Goal: Task Accomplishment & Management: Manage account settings

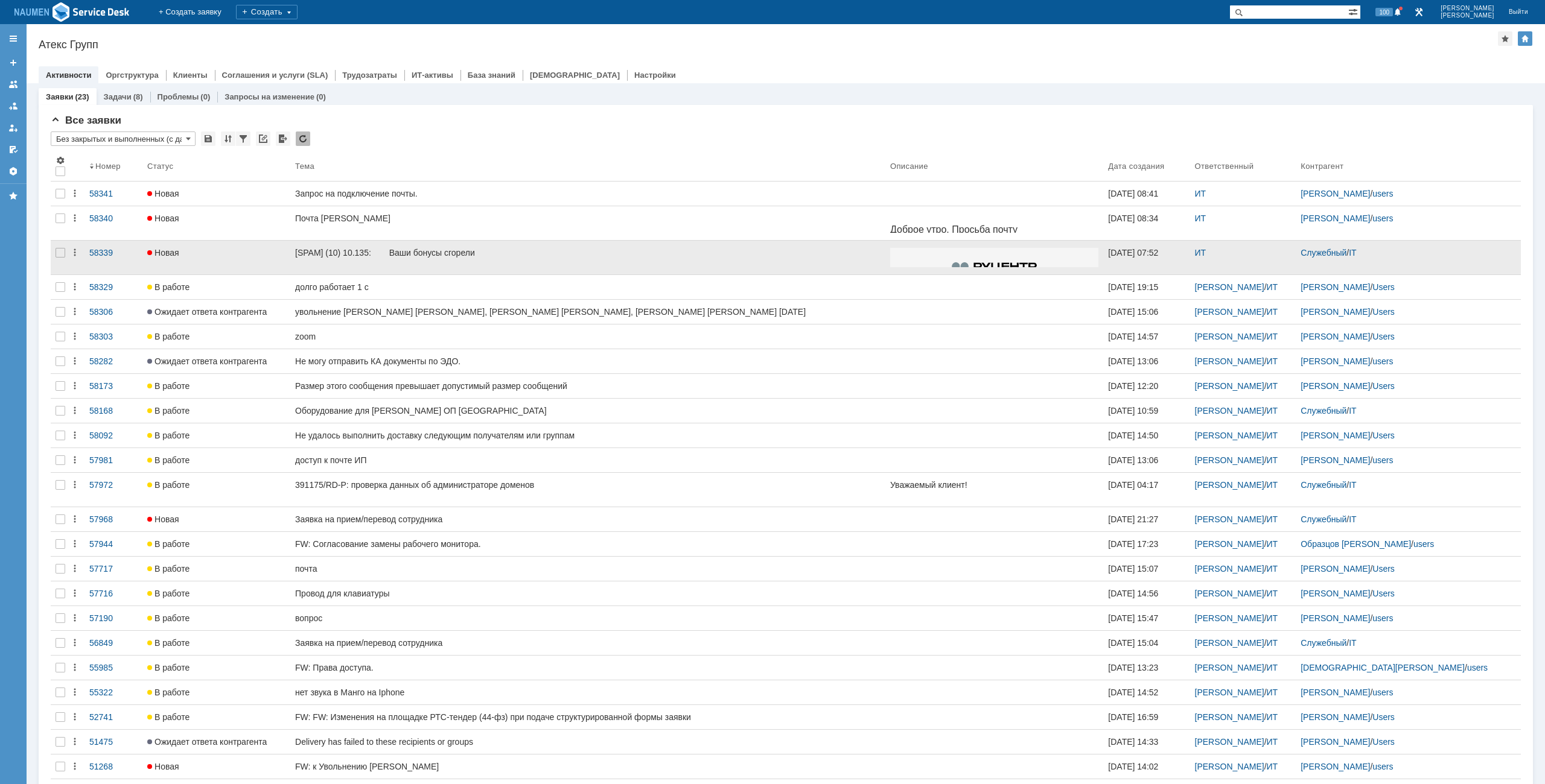
click at [52, 251] on div at bounding box center [60, 257] width 19 height 34
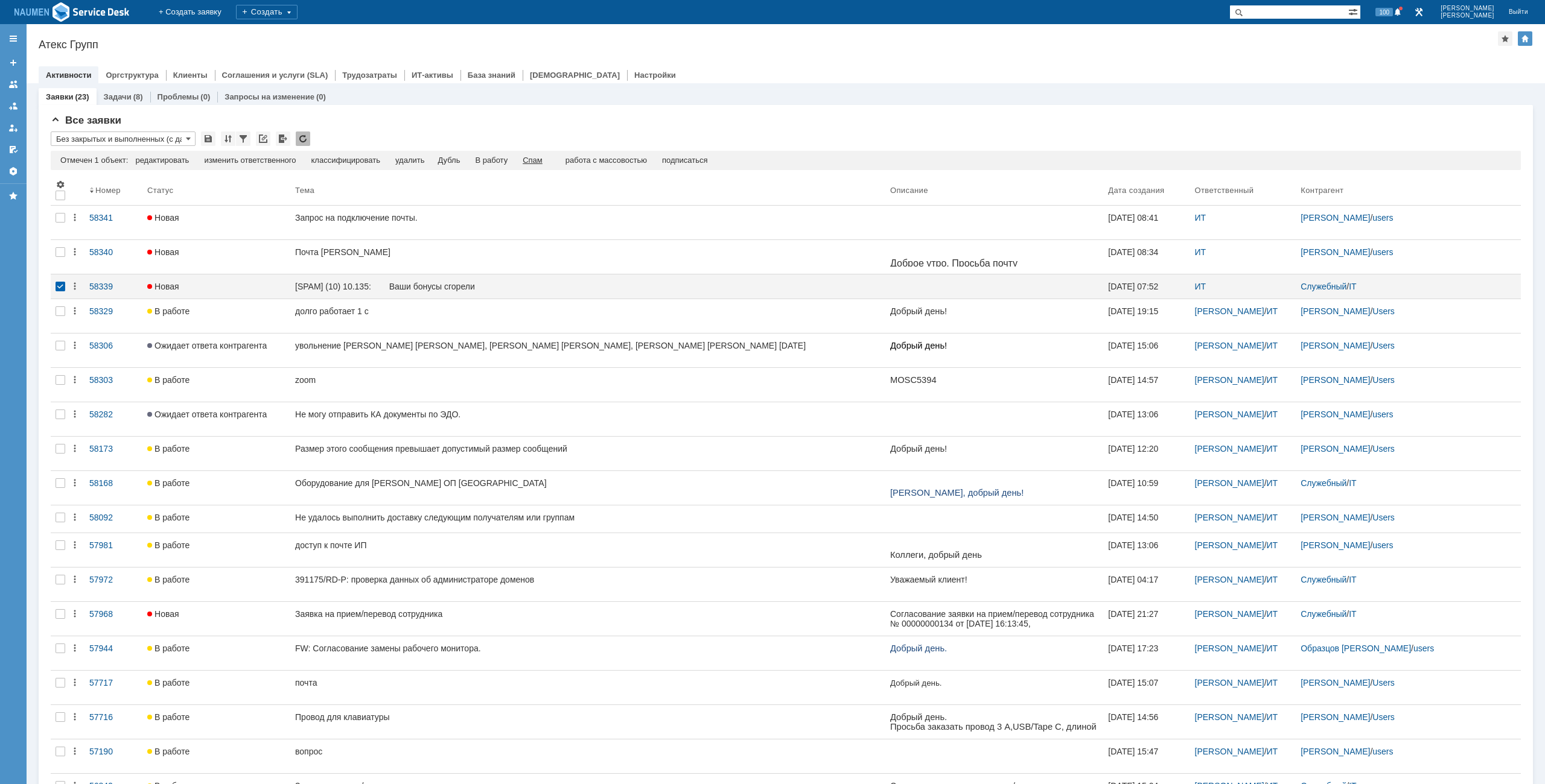
click at [530, 164] on div "Спам" at bounding box center [532, 161] width 20 height 10
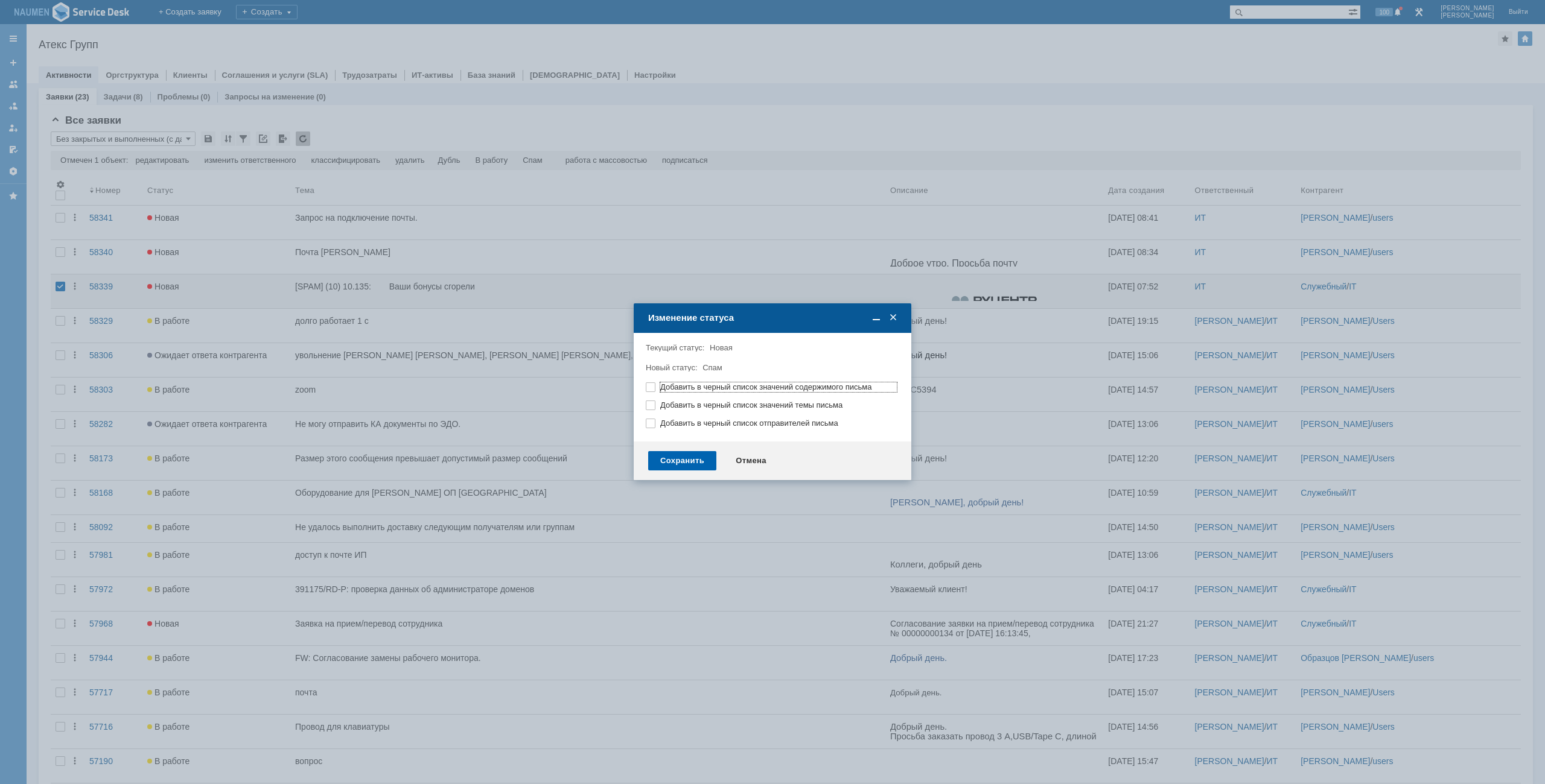
click at [677, 452] on div "Сохранить" at bounding box center [682, 461] width 68 height 19
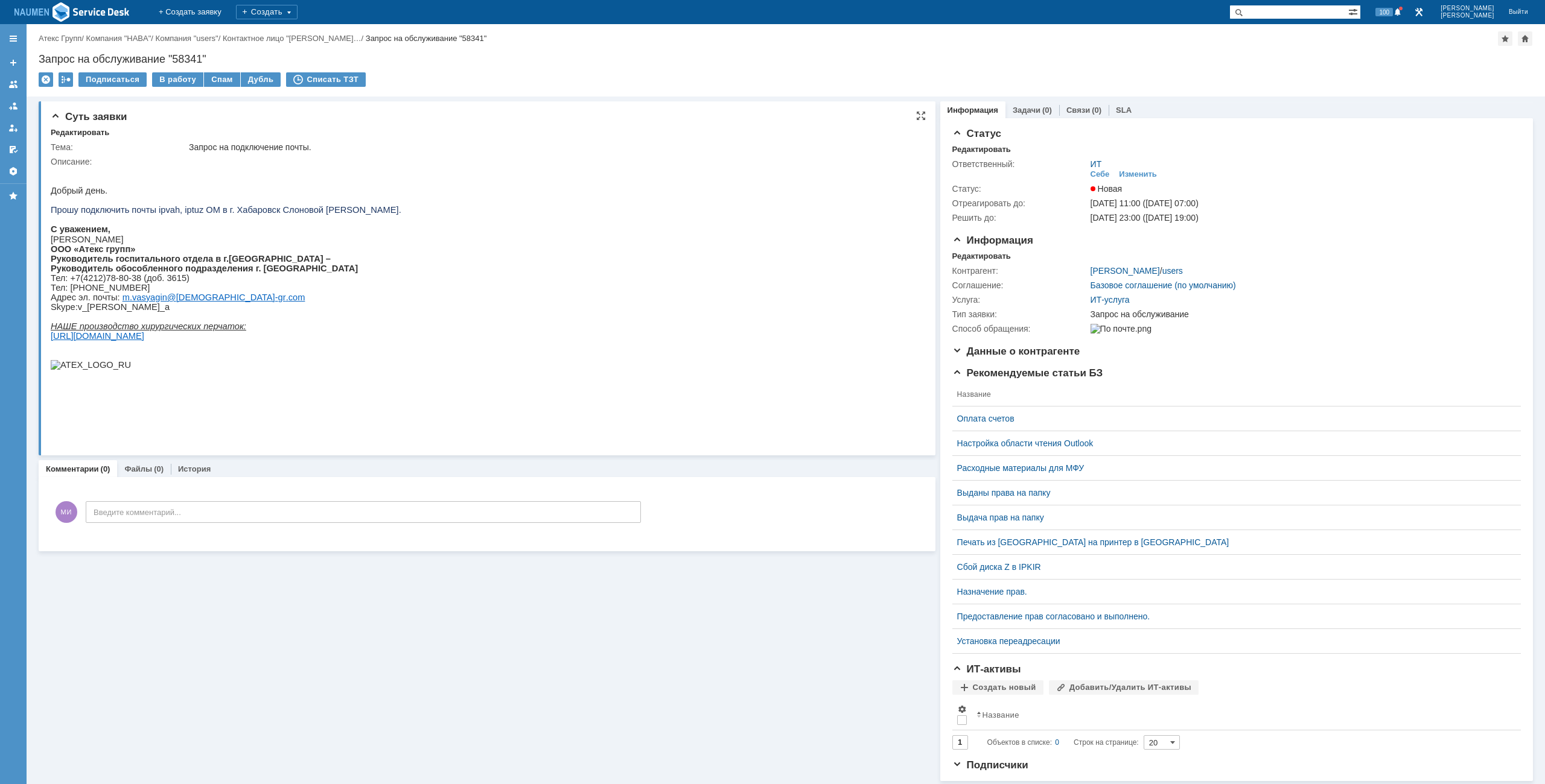
click at [361, 335] on html "Добрый день. Прошу подключить почты ipvah, iptuz ОМ в г. Хабаровск Слоновой Тат…" at bounding box center [480, 273] width 860 height 213
click at [955, 253] on div "Редактировать" at bounding box center [981, 256] width 59 height 10
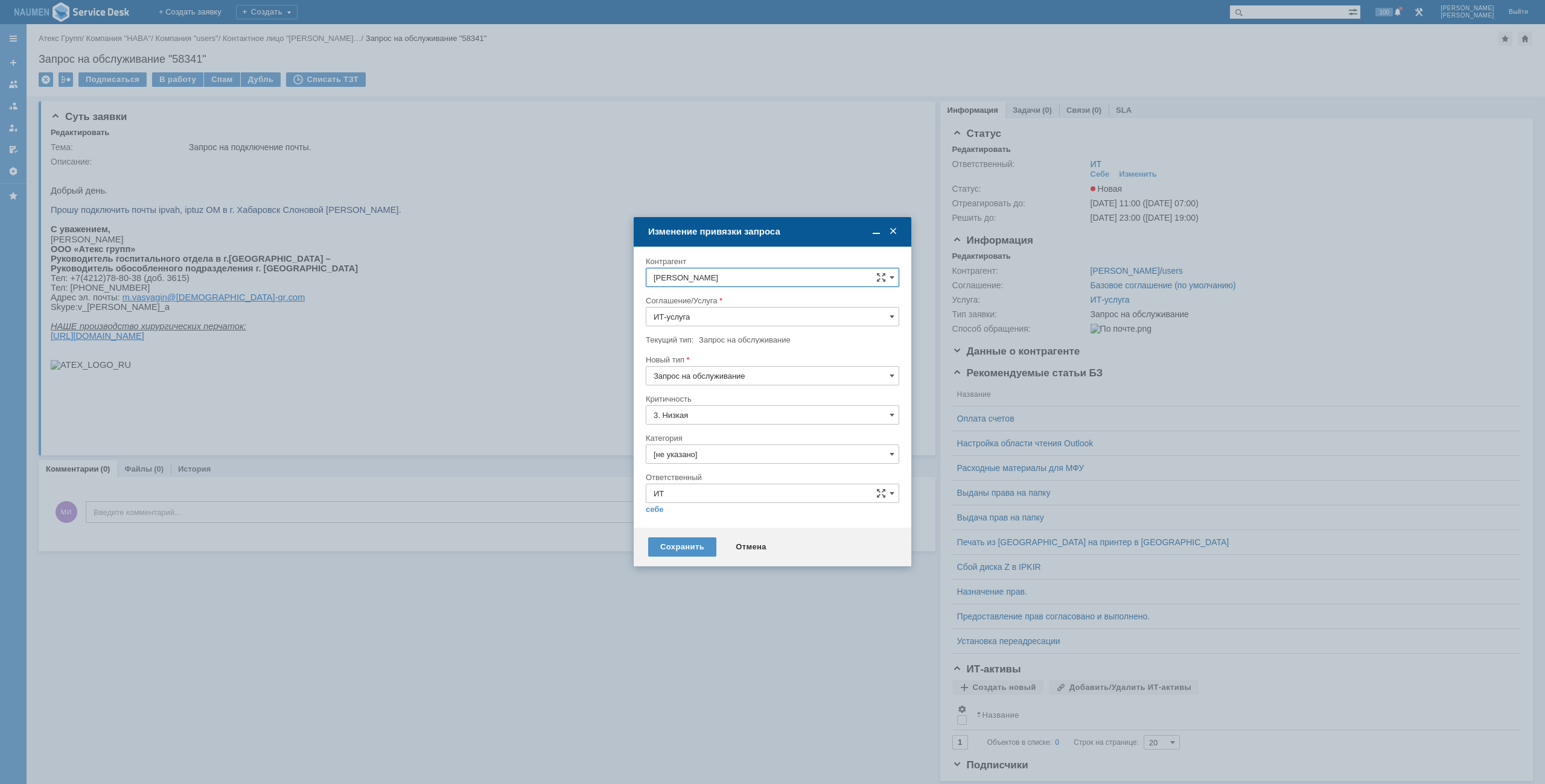
click at [679, 451] on input "[не указано]" at bounding box center [773, 454] width 253 height 19
click at [687, 525] on span "Почта" at bounding box center [772, 522] width 238 height 10
type input "Почта"
click at [653, 514] on link "себе" at bounding box center [655, 510] width 18 height 10
type input "[PERSON_NAME]"
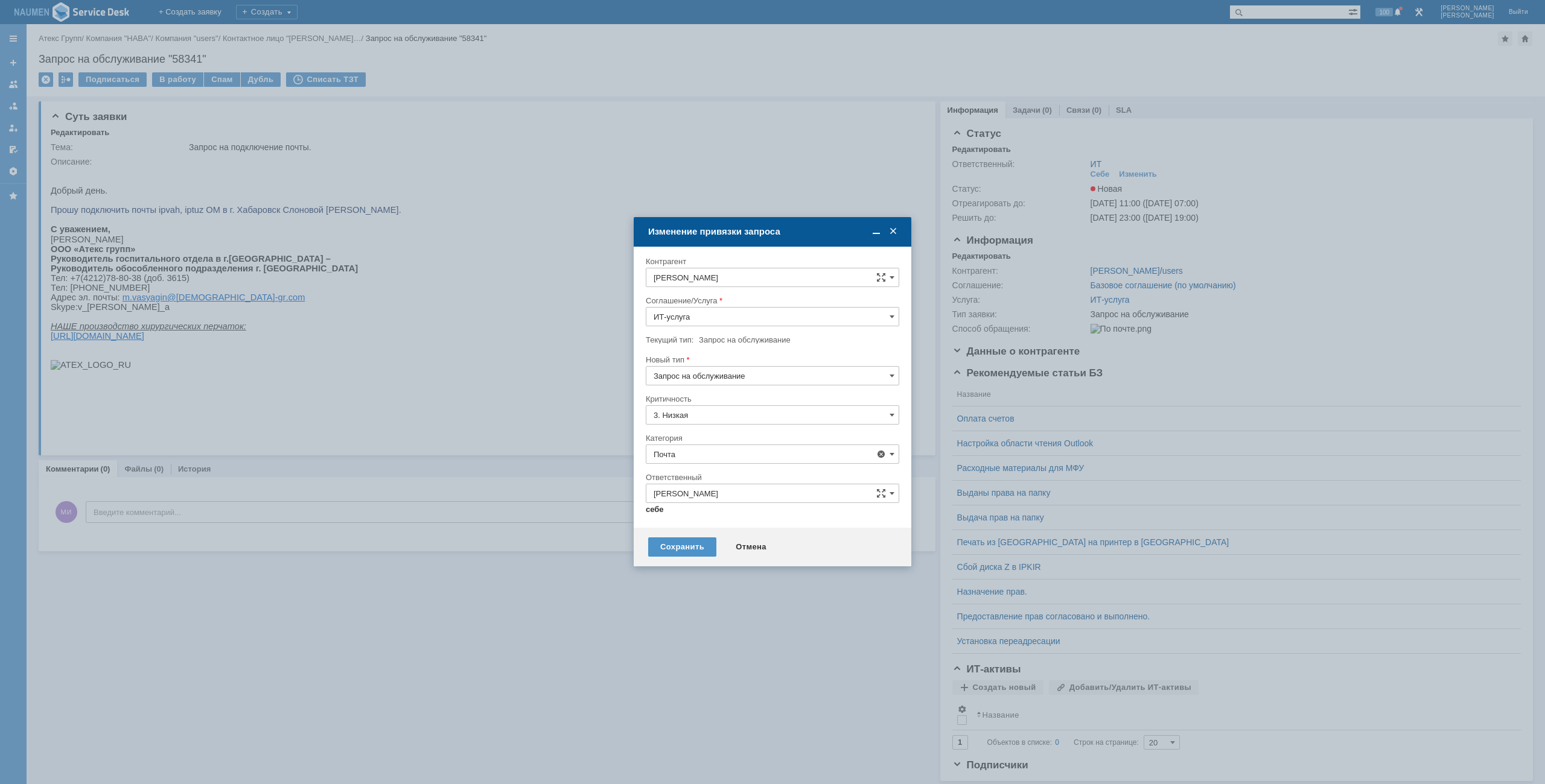
type input "Почта"
click at [680, 556] on div "Сохранить Отмена" at bounding box center [773, 542] width 278 height 39
click at [682, 549] on div "Сохранить" at bounding box center [682, 542] width 68 height 19
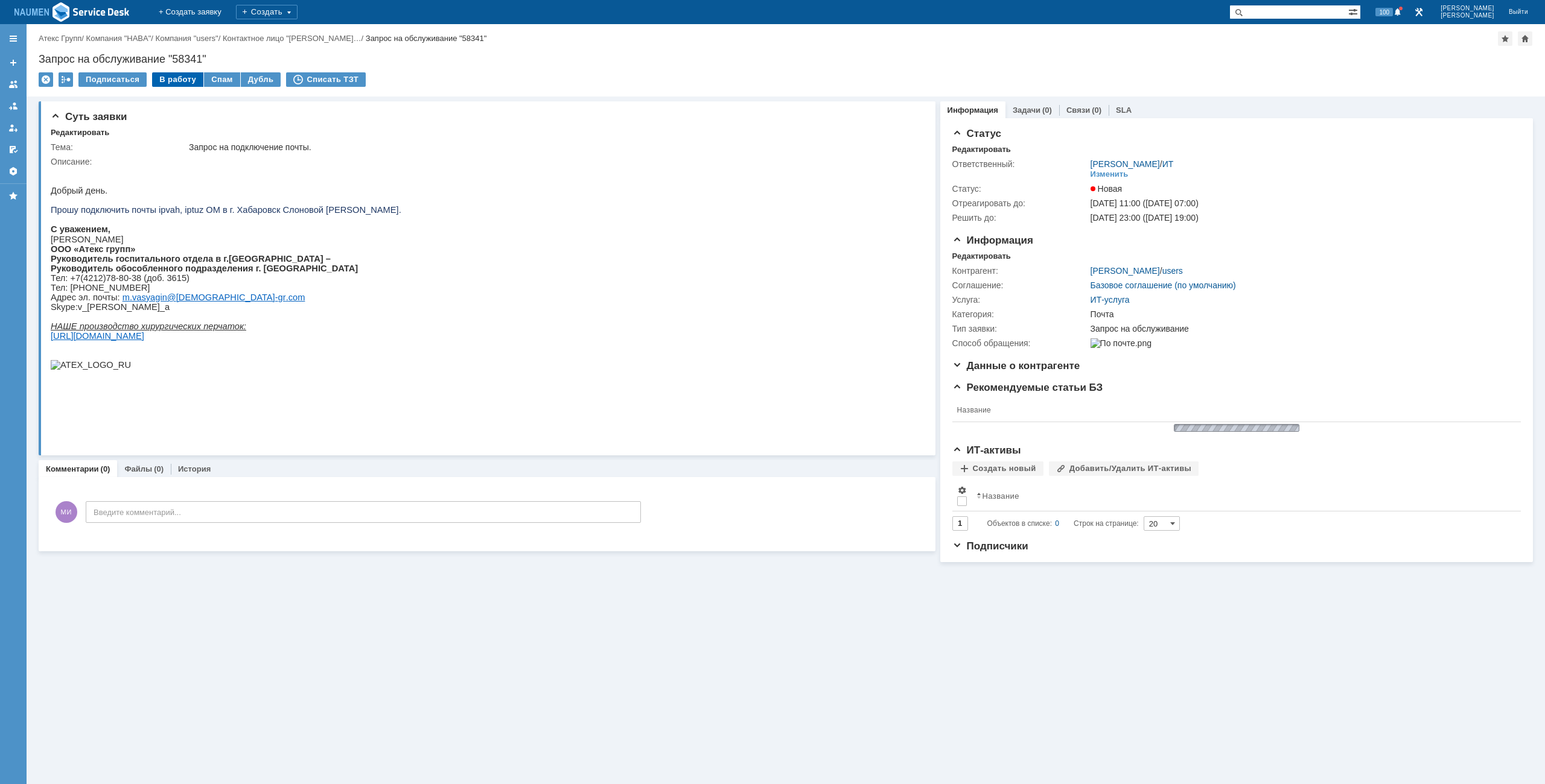
click at [180, 81] on div "В работу" at bounding box center [177, 79] width 51 height 14
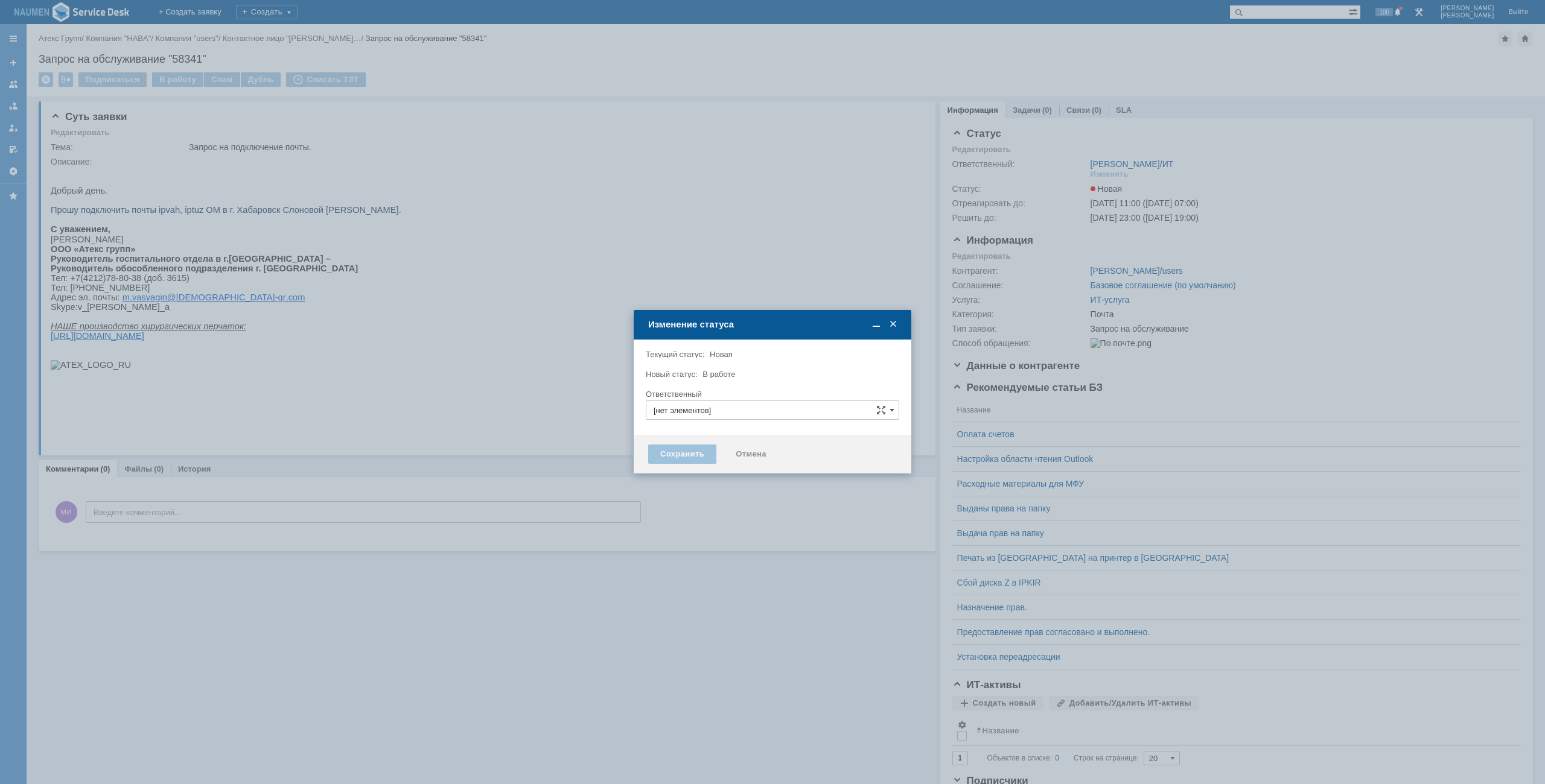
type input "[PERSON_NAME]"
type input "Почта"
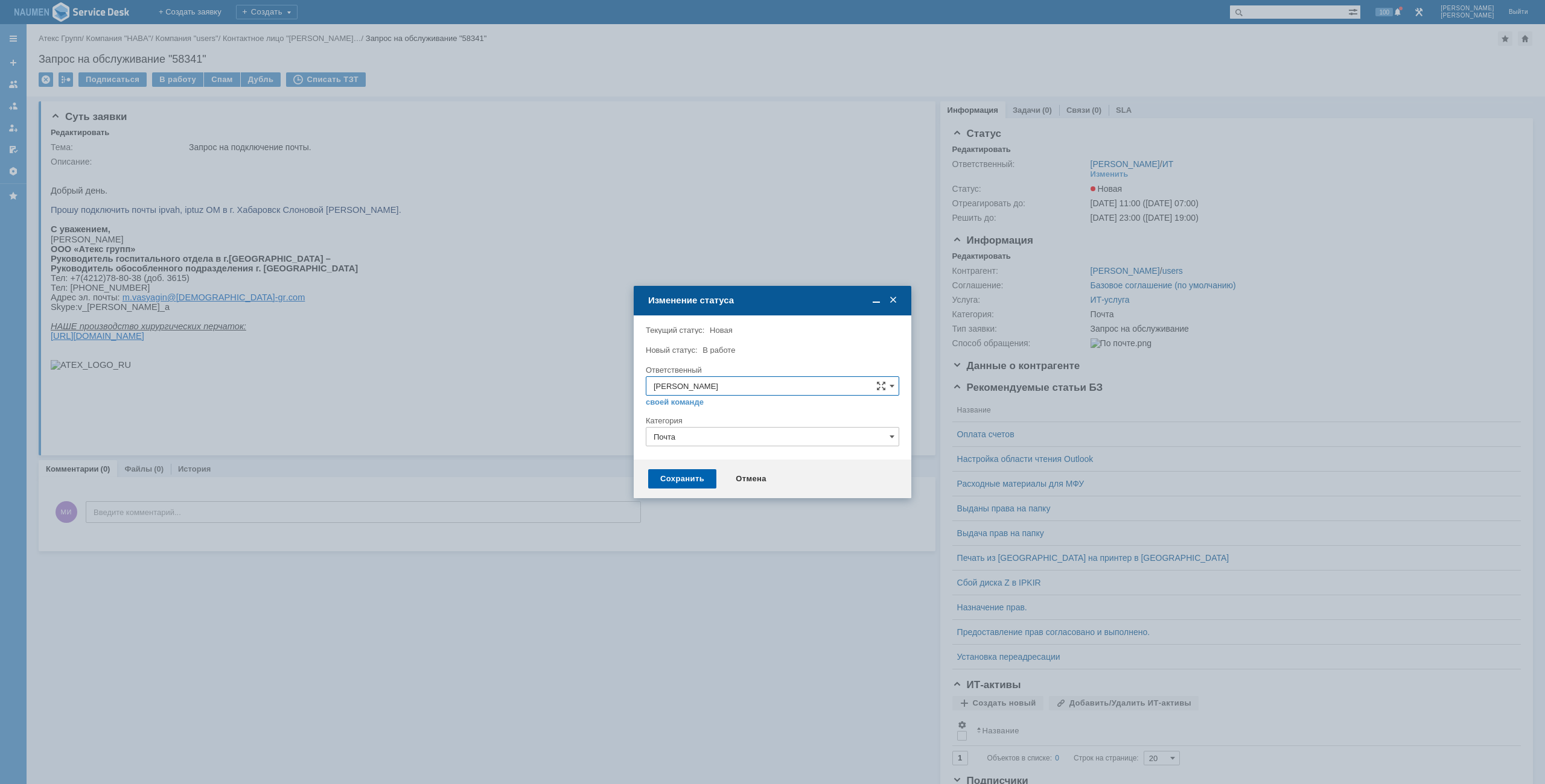
click at [676, 480] on div "Сохранить" at bounding box center [682, 478] width 68 height 19
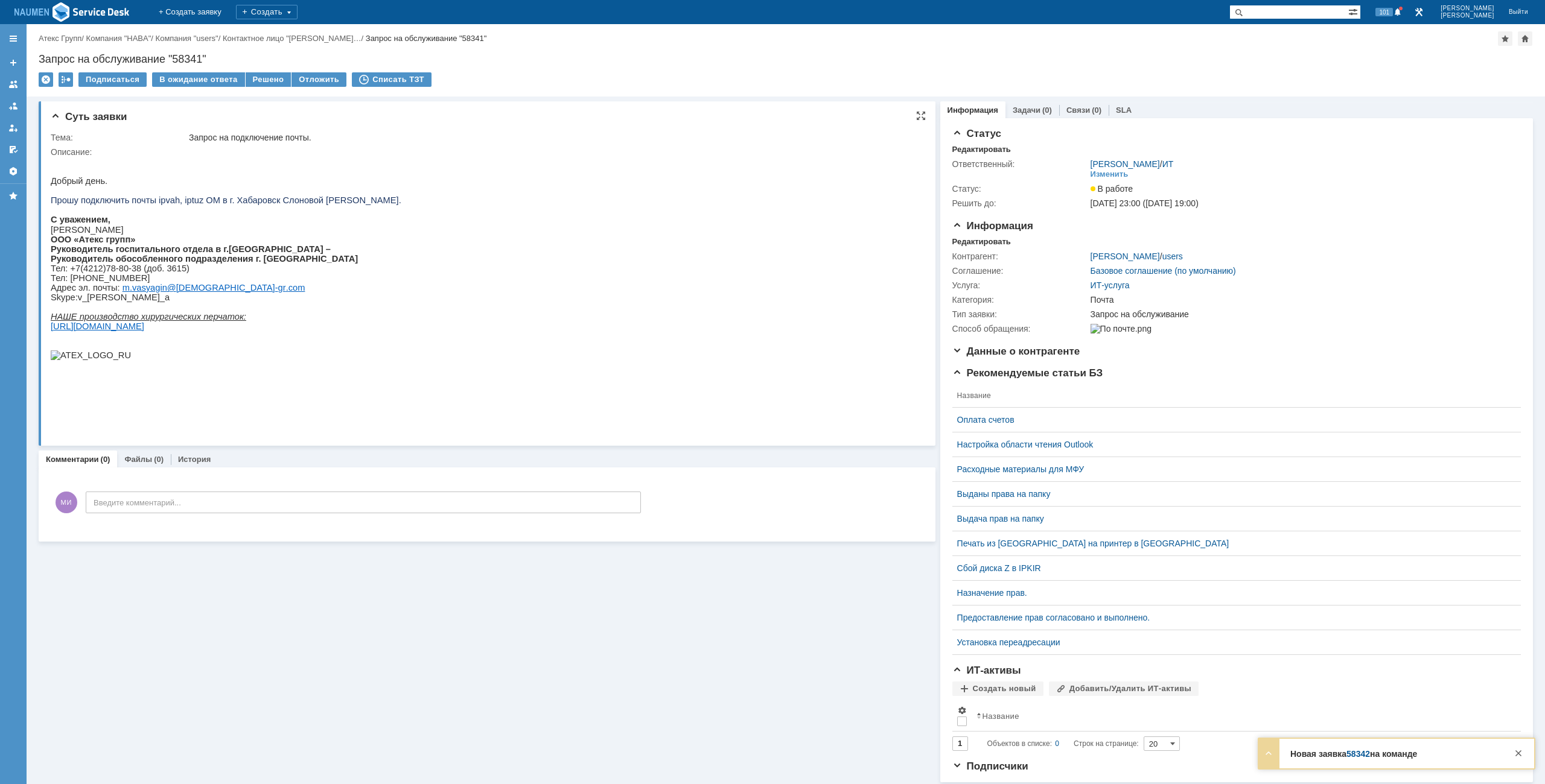
click at [169, 167] on p at bounding box center [226, 162] width 351 height 10
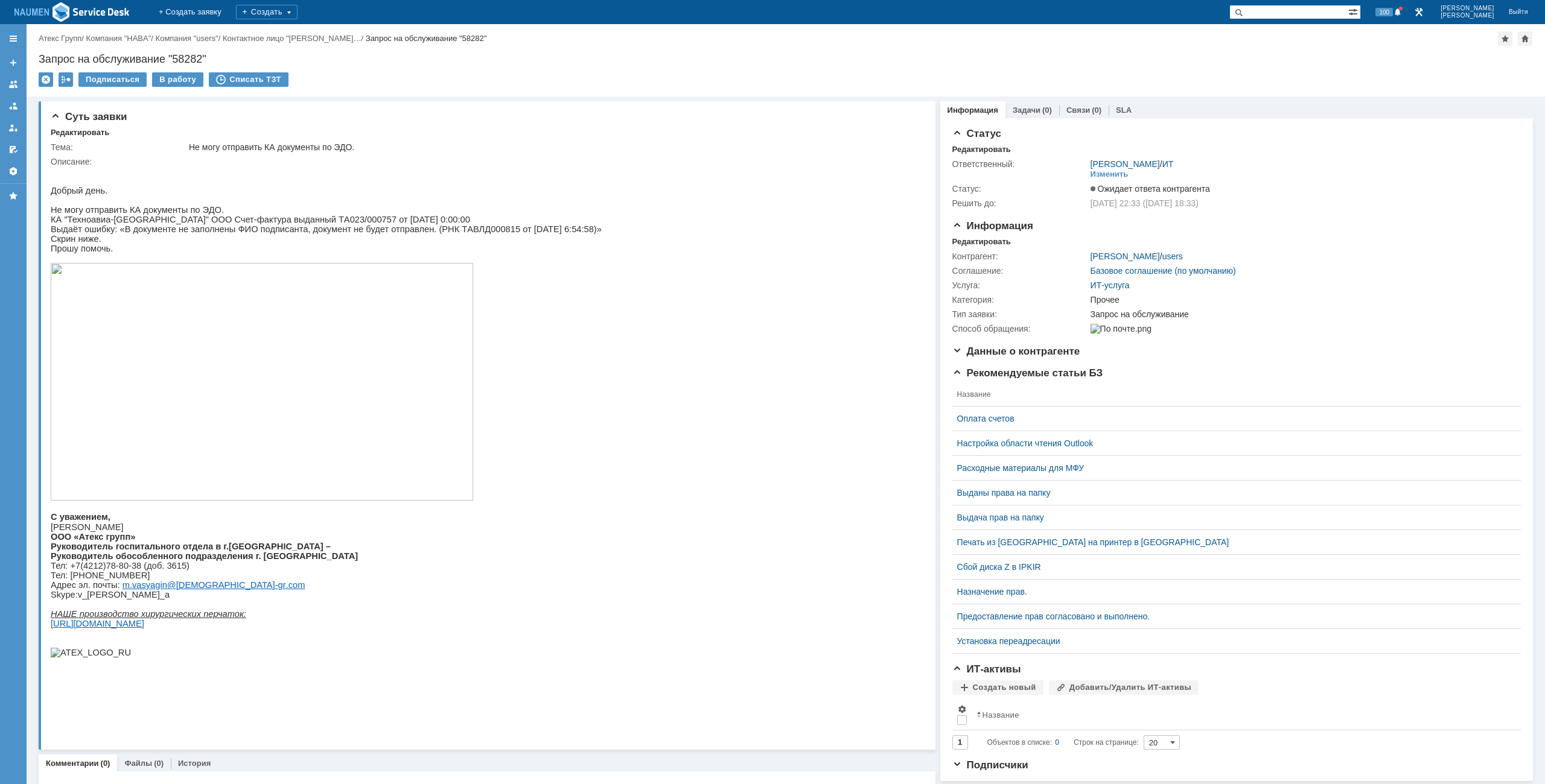
click at [662, 70] on div "Назад | Атекс Групп / Компания "HABA" / Компания "users" / Контактное лицо "Вас…" at bounding box center [785, 60] width 1518 height 72
click at [172, 72] on div "В работу" at bounding box center [177, 79] width 51 height 14
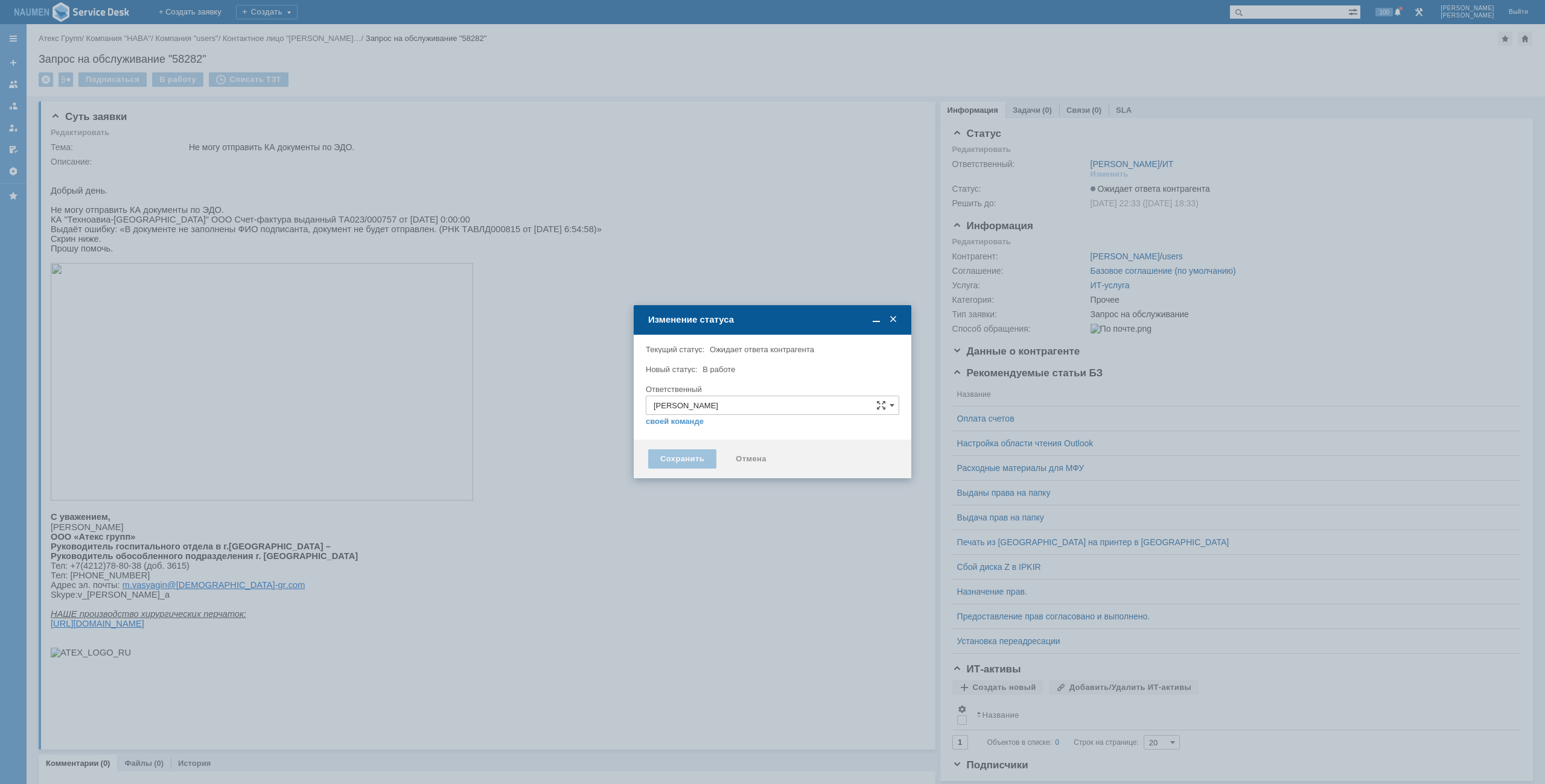
type input "Прочее"
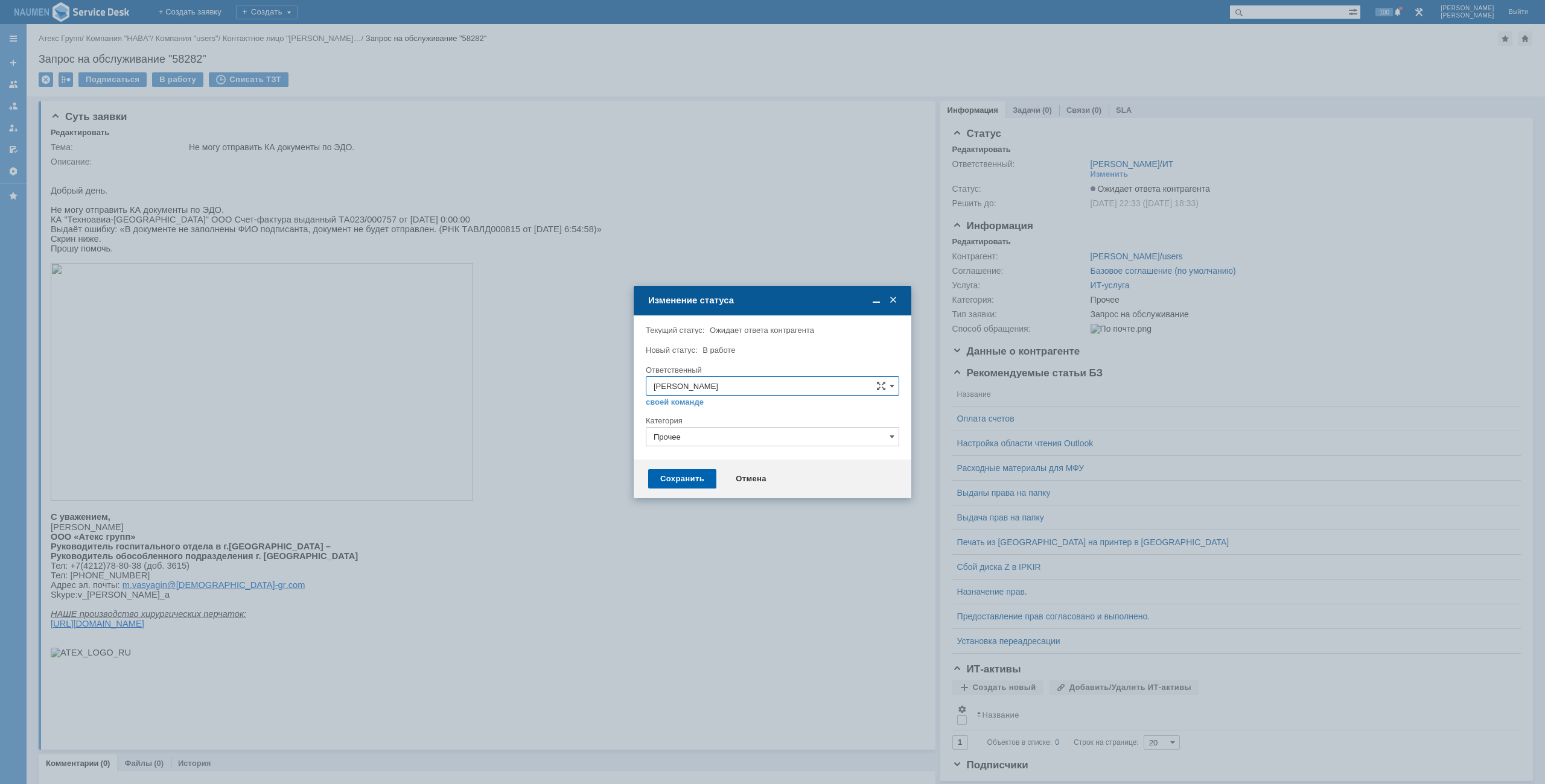
click at [697, 484] on div "Сохранить" at bounding box center [682, 478] width 68 height 19
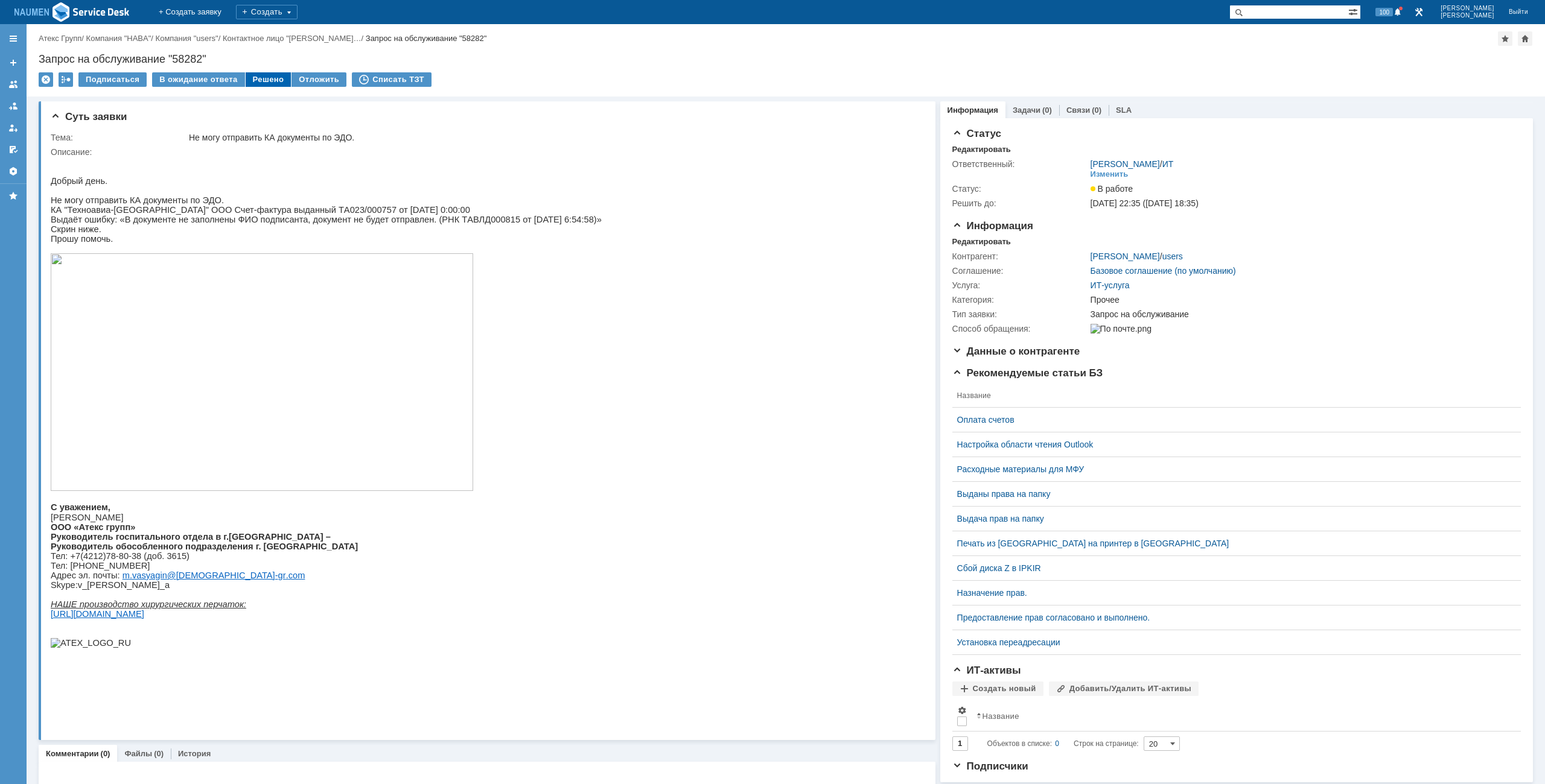
click at [266, 83] on div "Решено" at bounding box center [269, 79] width 46 height 14
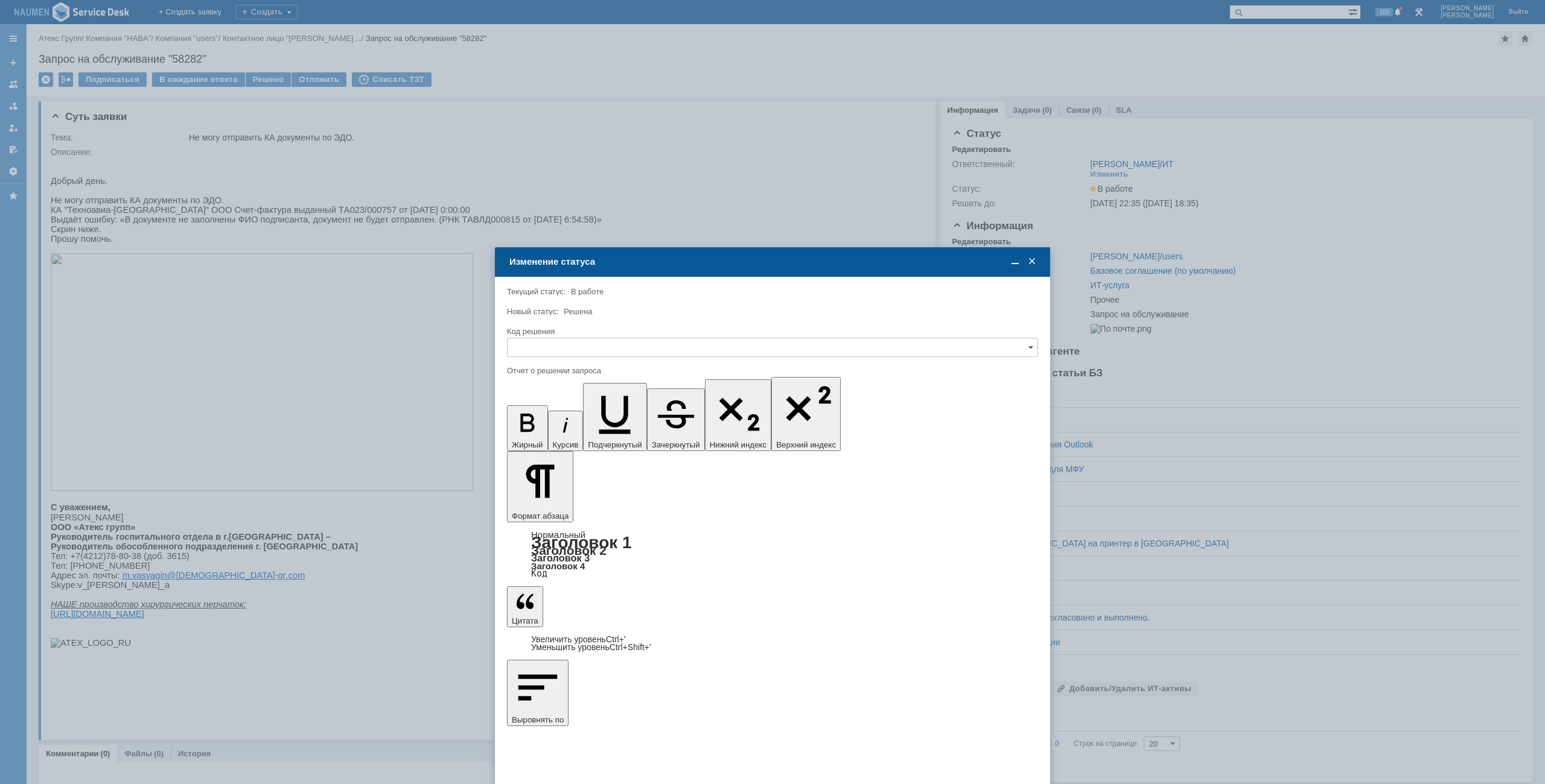
click at [577, 357] on div at bounding box center [773, 362] width 531 height 9
click at [578, 353] on input "text" at bounding box center [773, 347] width 531 height 19
click at [541, 422] on div "Решено" at bounding box center [773, 429] width 530 height 19
type input "Решено"
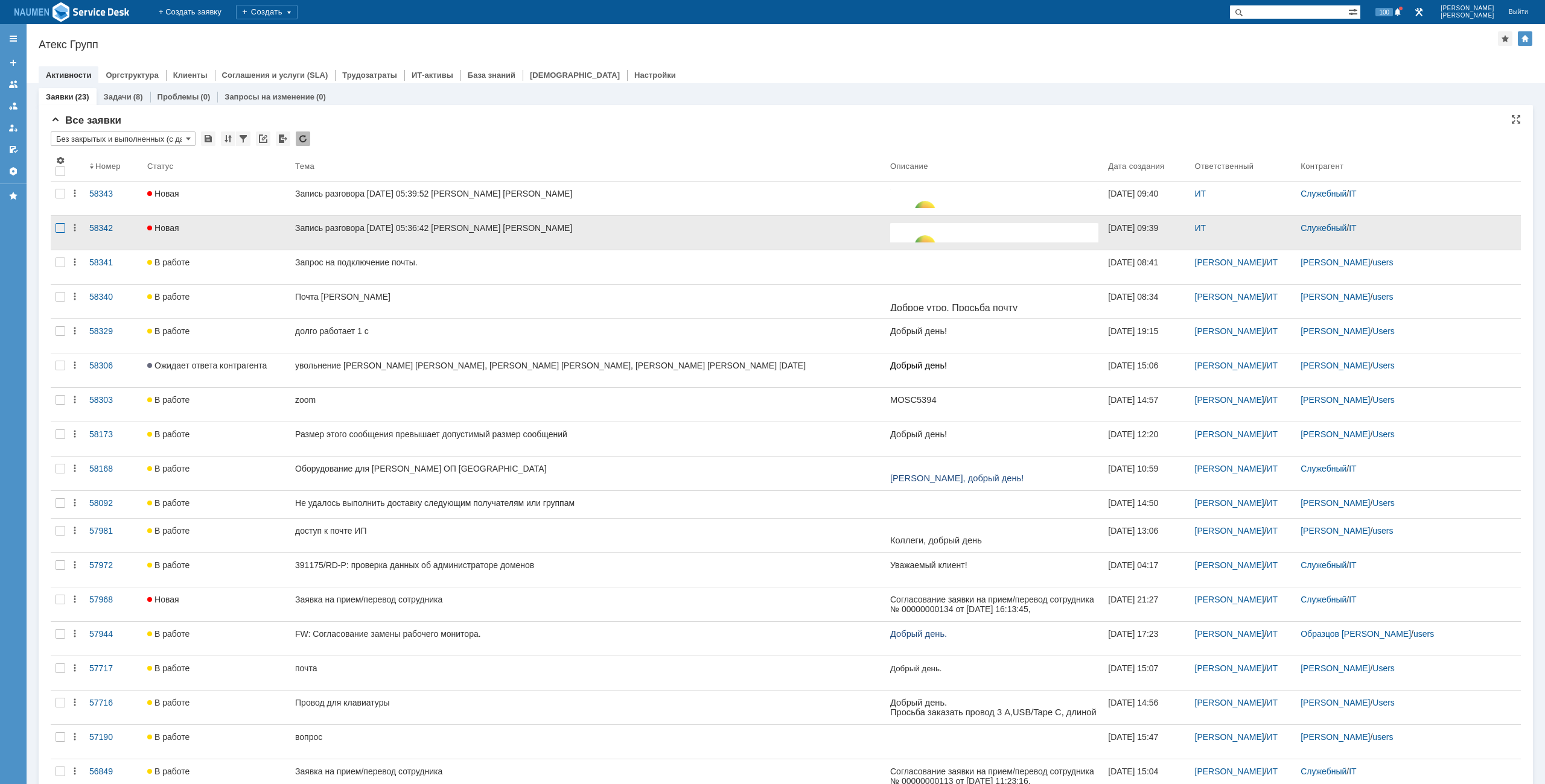
click at [57, 228] on div at bounding box center [61, 228] width 10 height 10
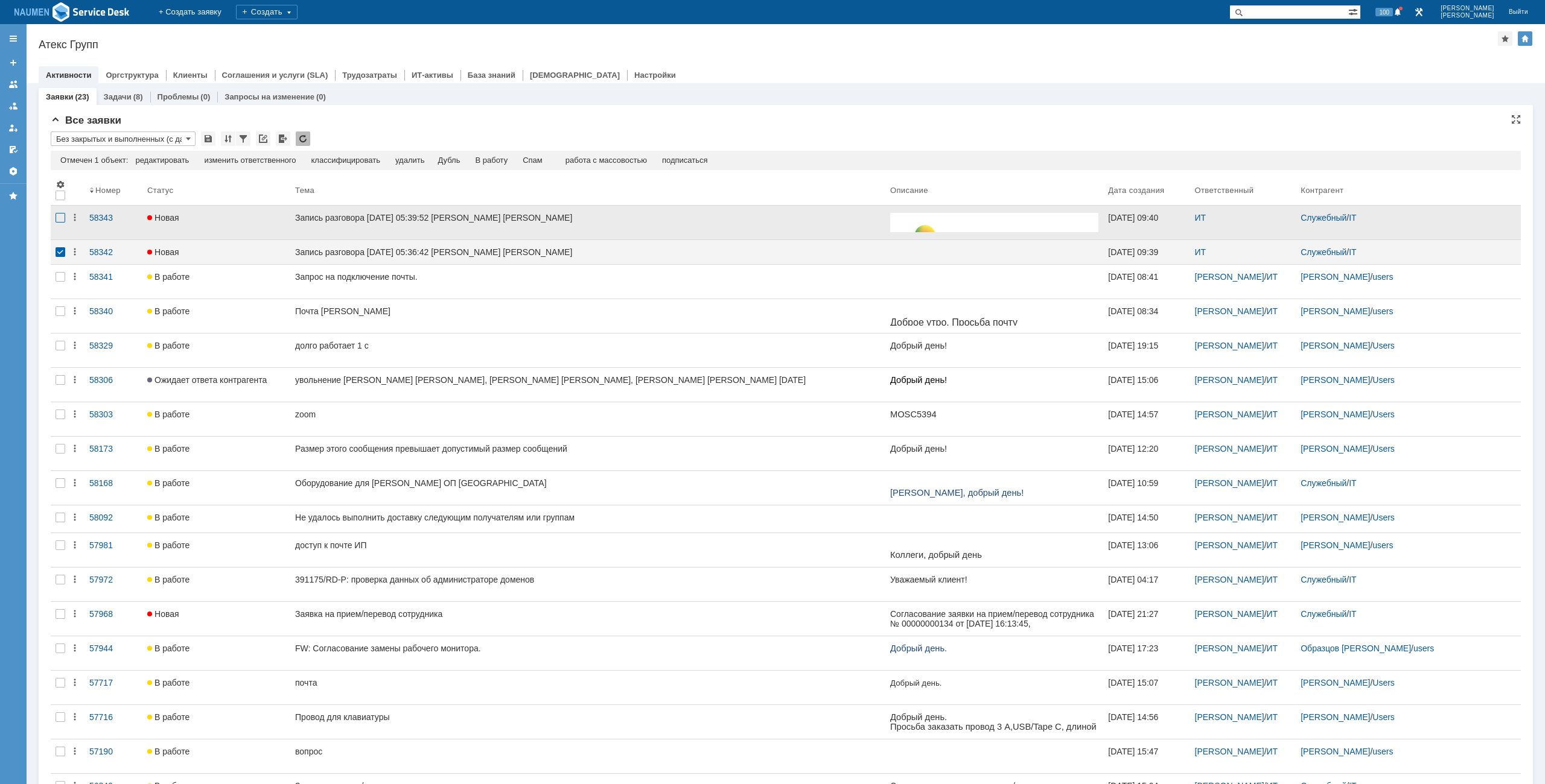
click at [60, 220] on div at bounding box center [61, 218] width 10 height 10
click at [516, 163] on div "Спам" at bounding box center [508, 161] width 20 height 10
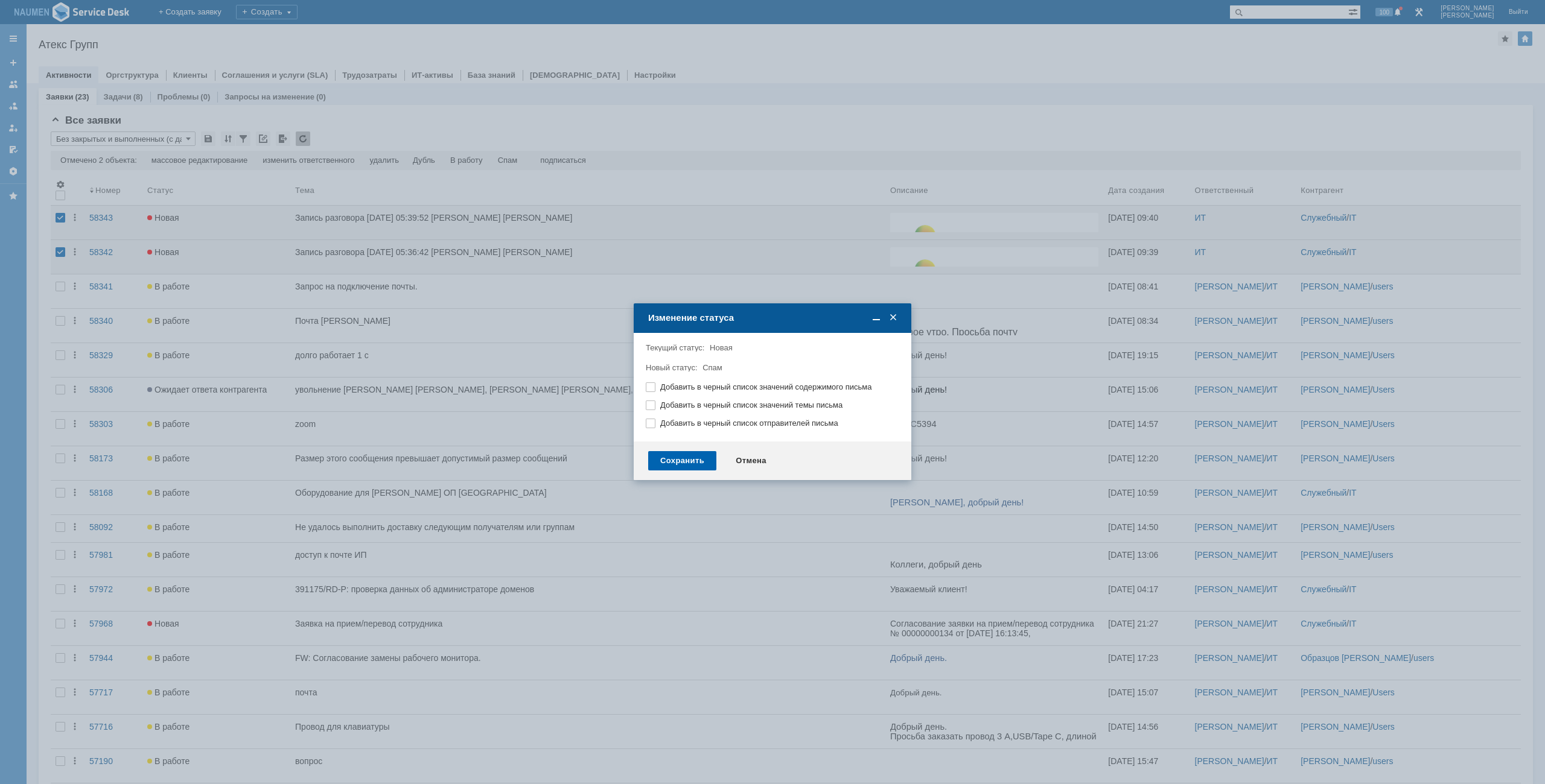
click at [692, 461] on div "Сохранить" at bounding box center [682, 461] width 68 height 19
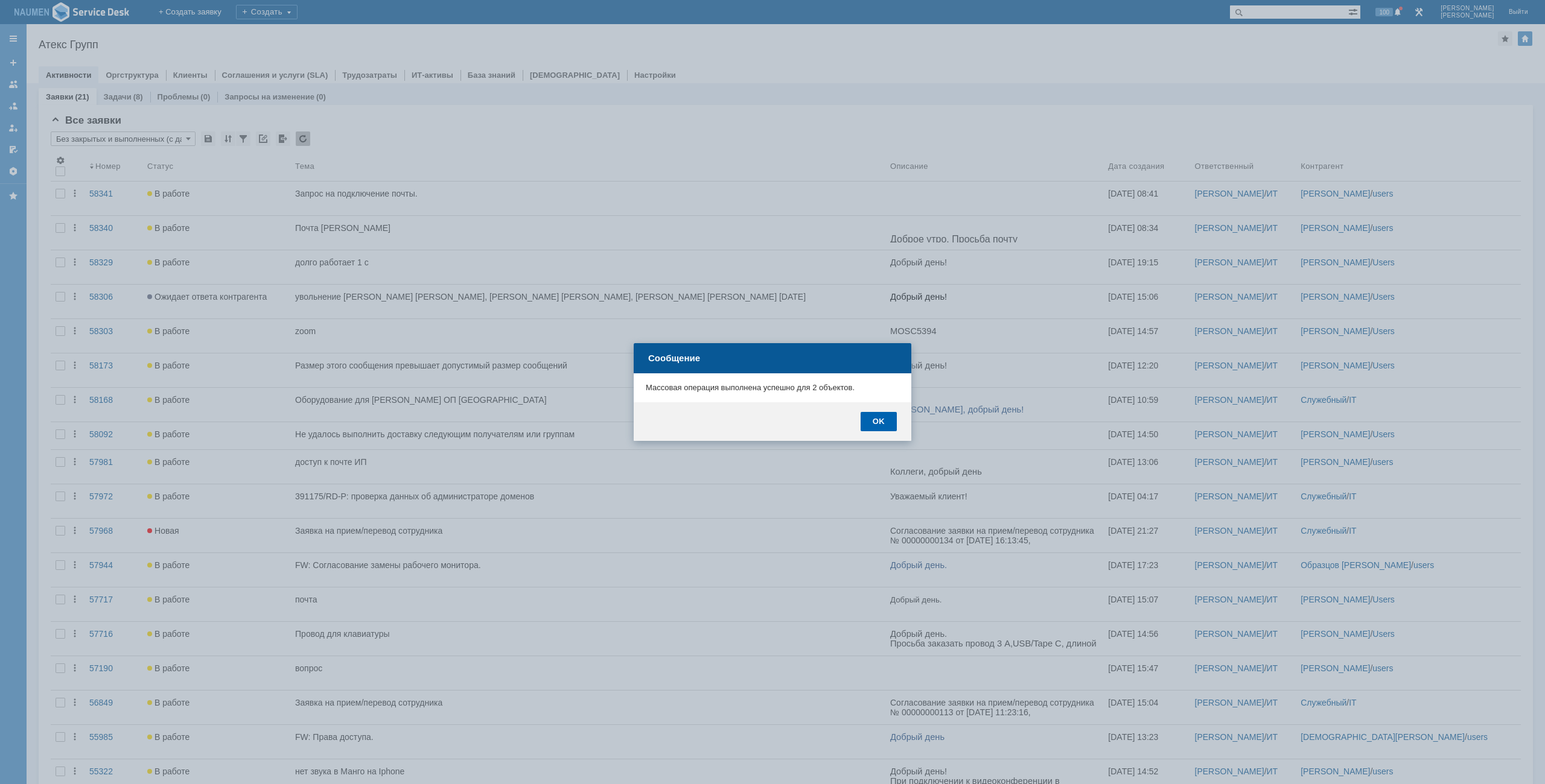
drag, startPoint x: 875, startPoint y: 429, endPoint x: 8, endPoint y: 1, distance: 966.9
click at [875, 429] on div "OK" at bounding box center [879, 421] width 36 height 19
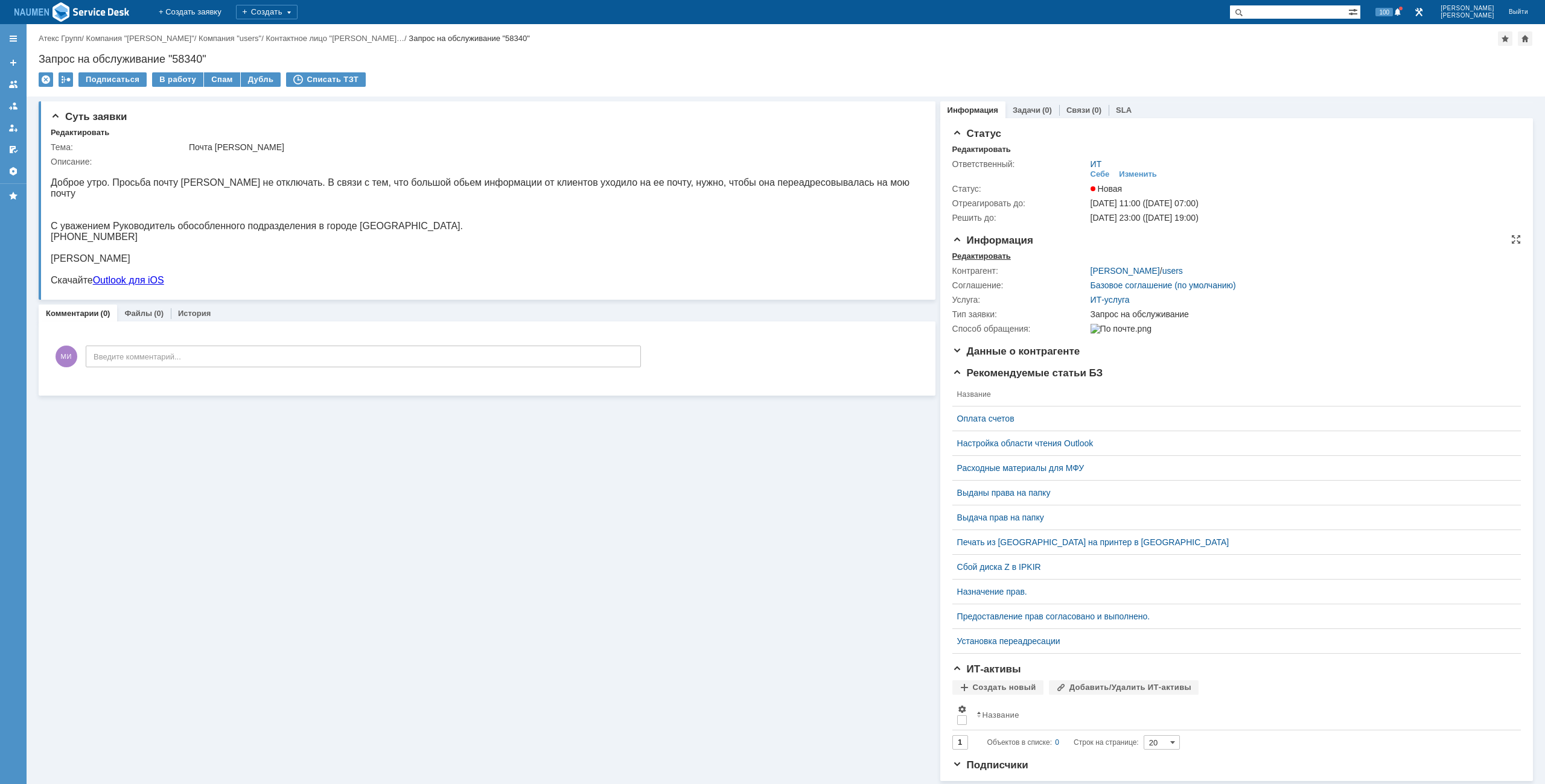
click at [969, 256] on div "Редактировать" at bounding box center [981, 256] width 59 height 10
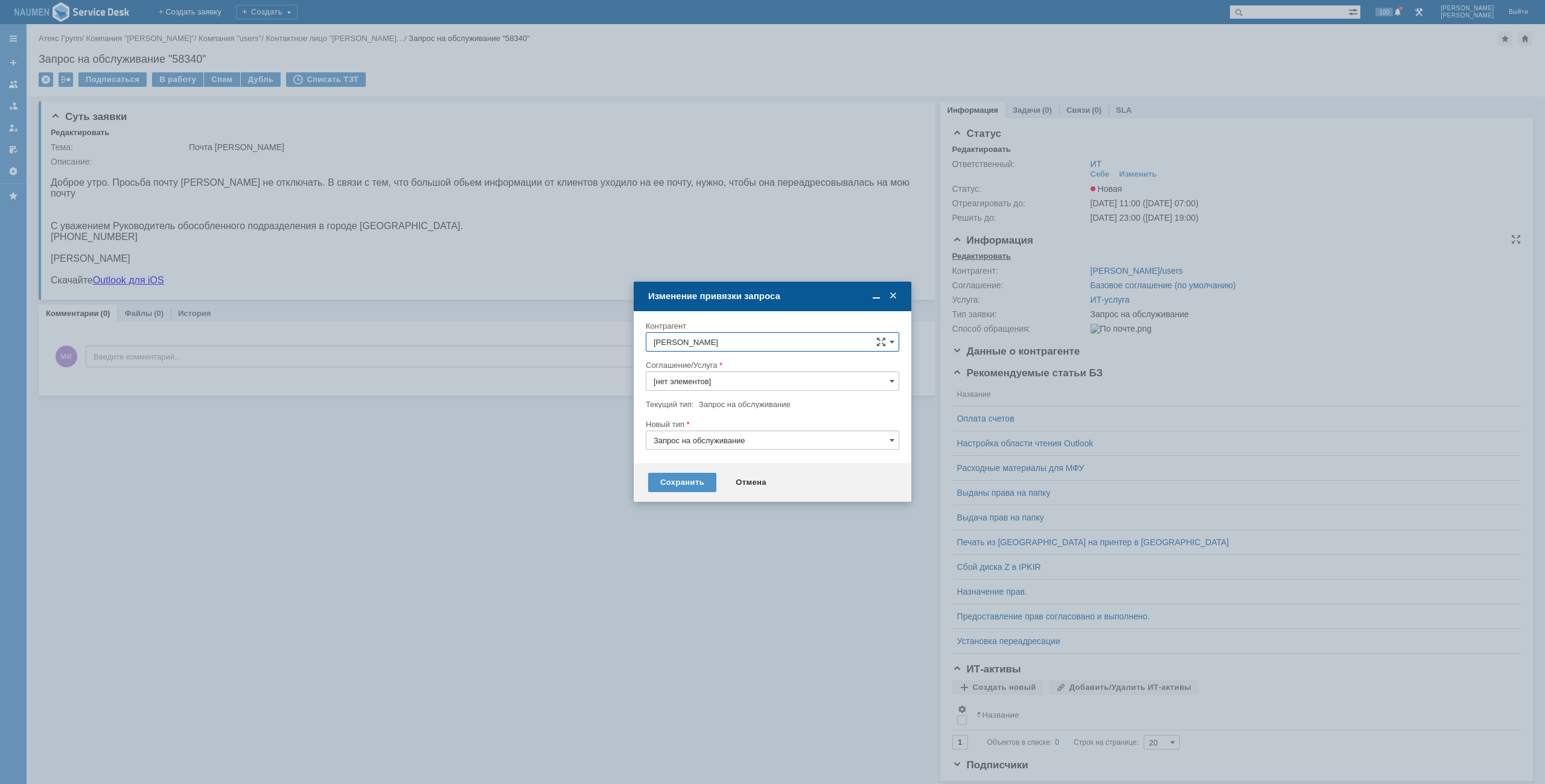
type input "ИТ-услуга"
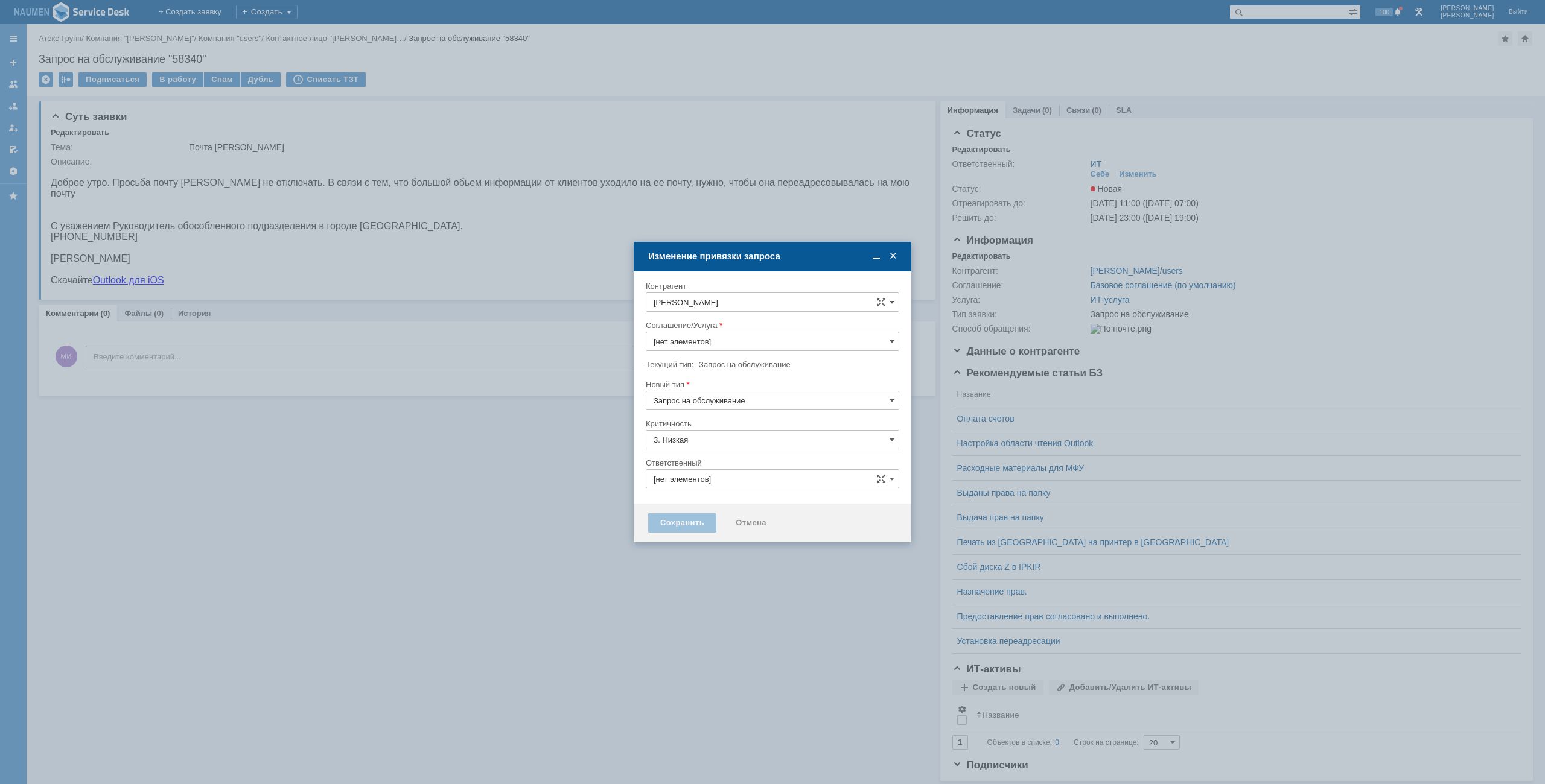
type input "ИТ-услуга"
type input "ИТ"
type input "[не указано]"
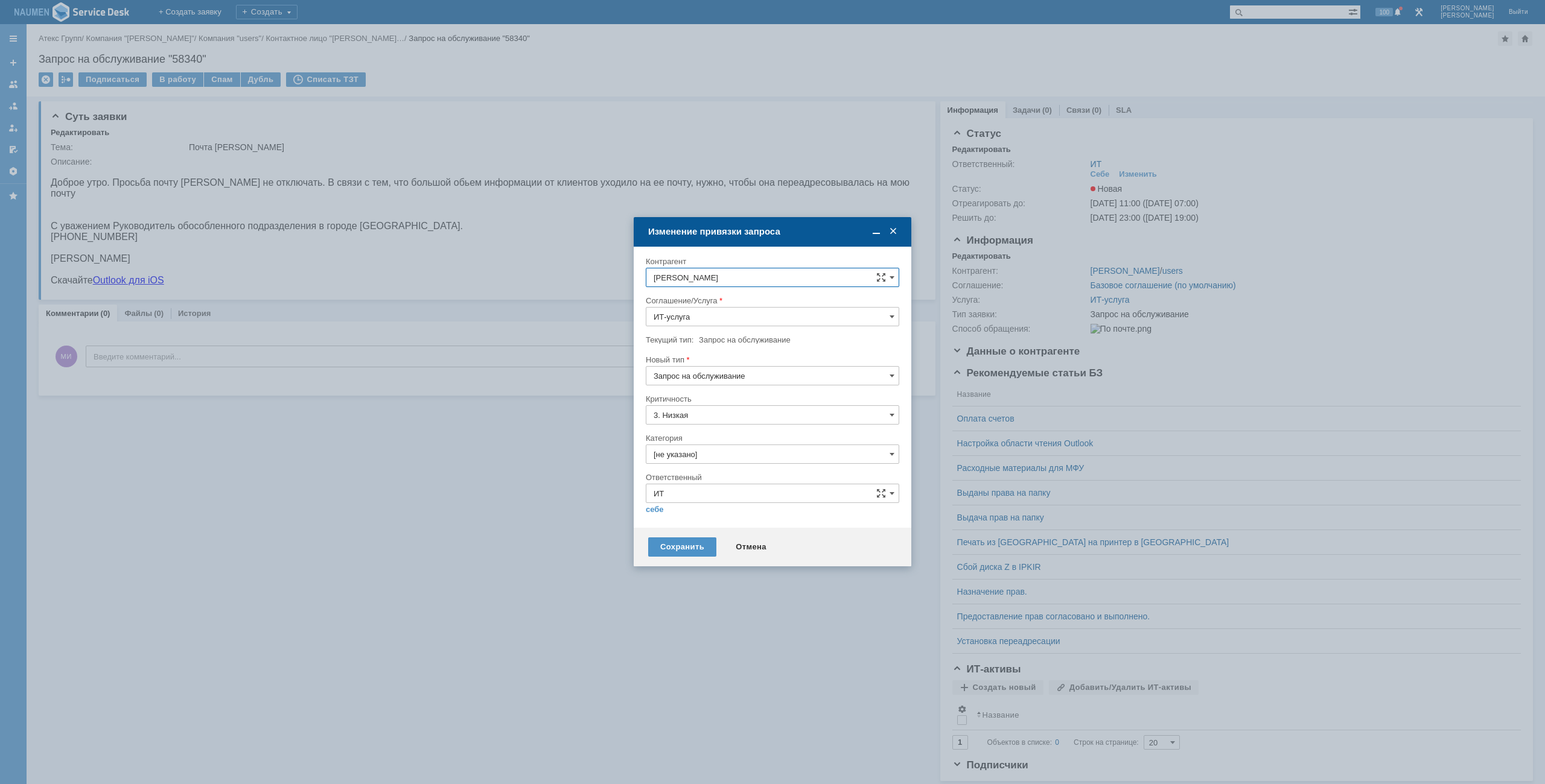
click at [690, 461] on input "[не указано]" at bounding box center [773, 454] width 253 height 19
click at [698, 529] on div "Почта" at bounding box center [773, 522] width 252 height 19
type input "Почта"
click at [657, 507] on link "себе" at bounding box center [655, 510] width 18 height 10
type input "[PERSON_NAME]"
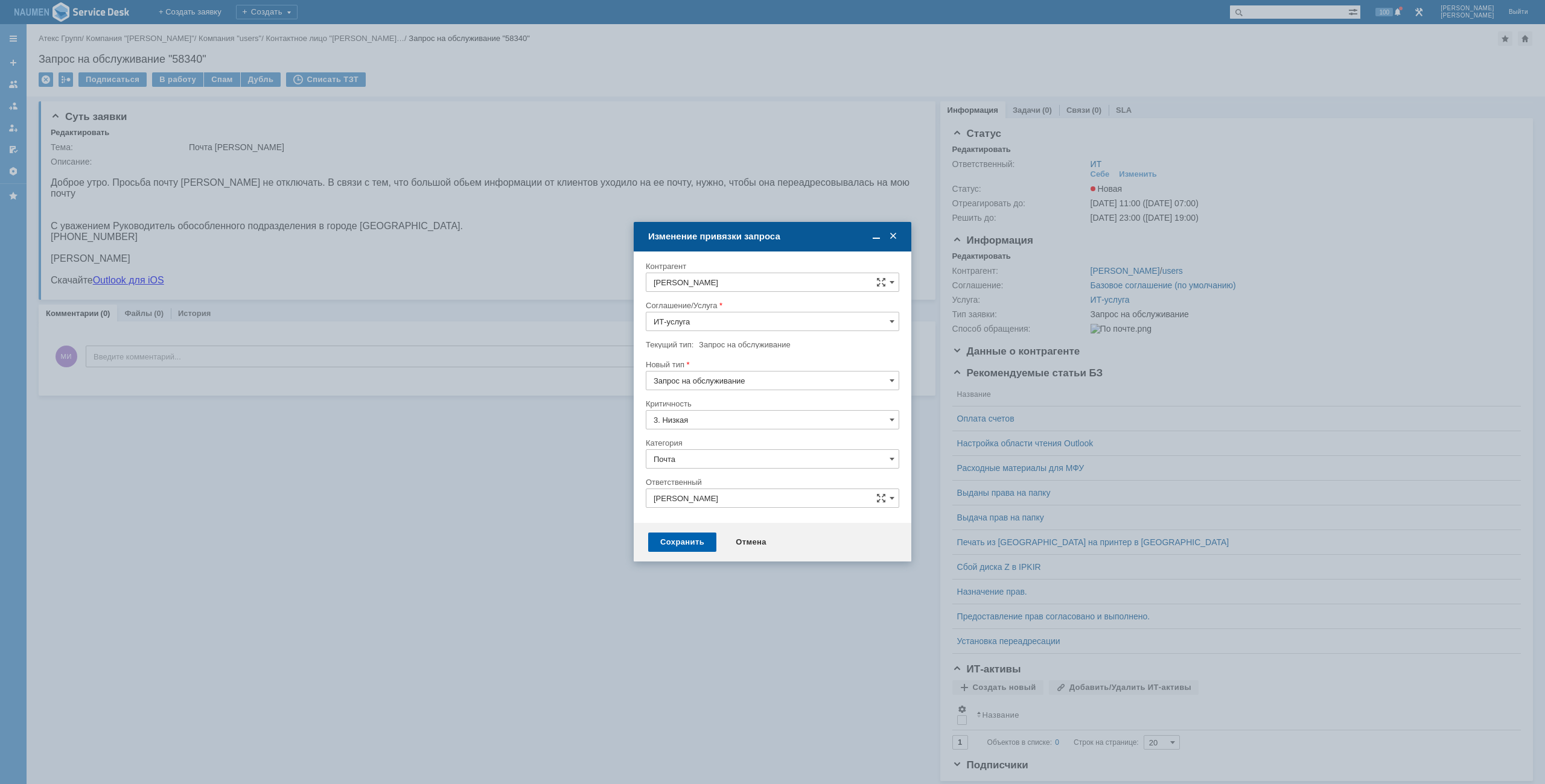
click at [667, 546] on div "Сохранить" at bounding box center [682, 542] width 68 height 19
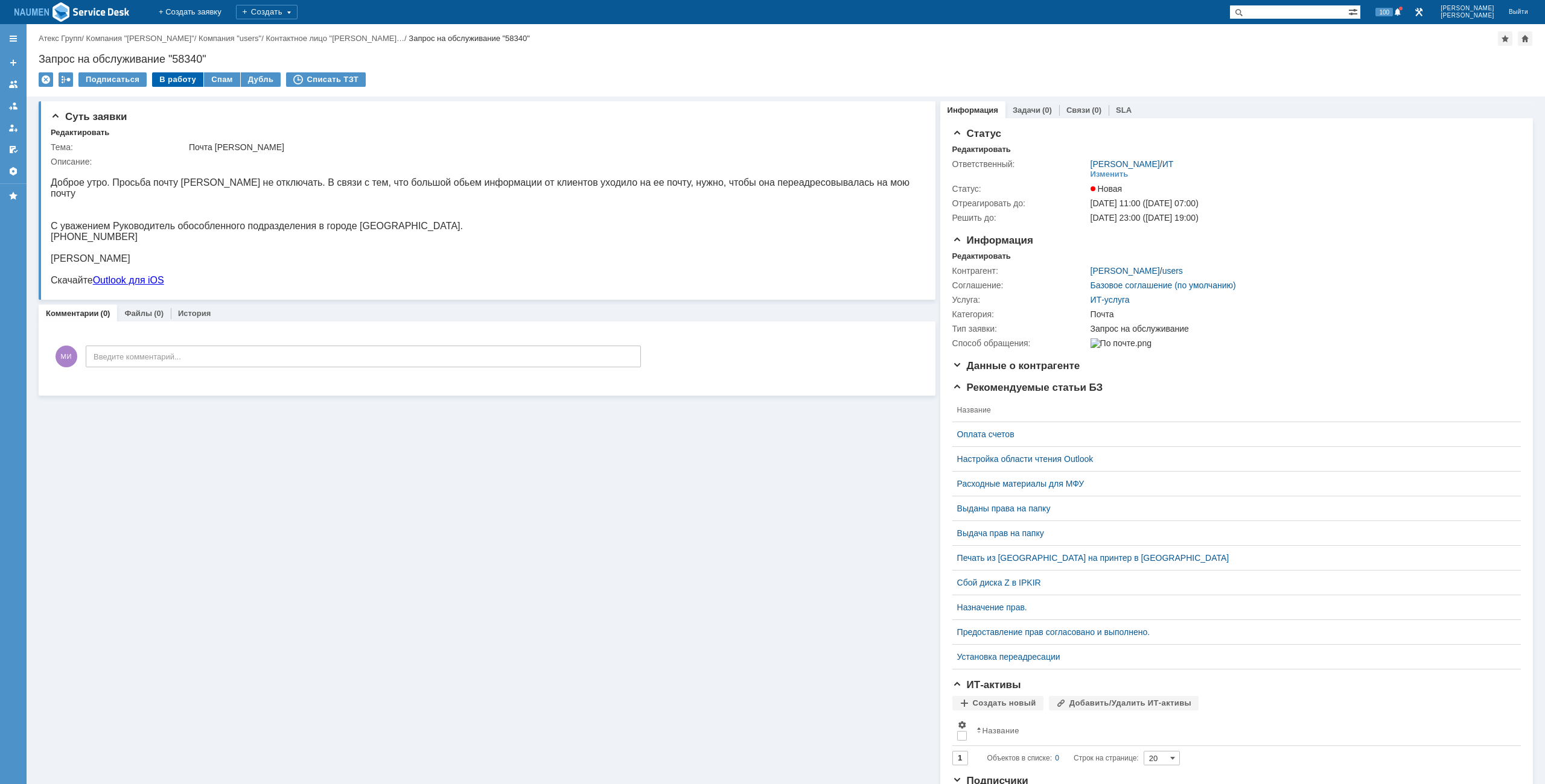
click at [161, 80] on div "В работу" at bounding box center [177, 79] width 51 height 14
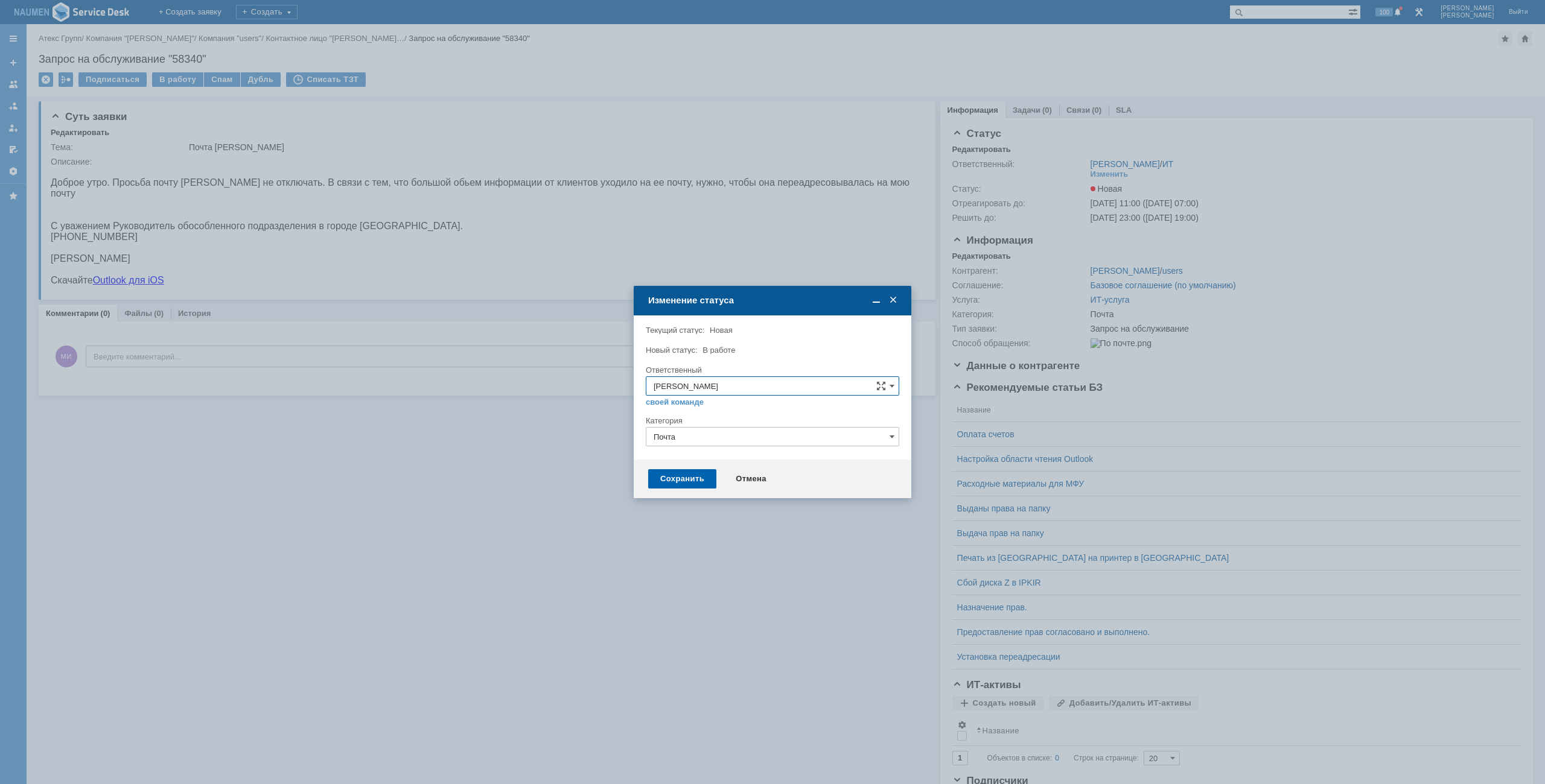
click at [682, 474] on div "Сохранить" at bounding box center [682, 478] width 68 height 19
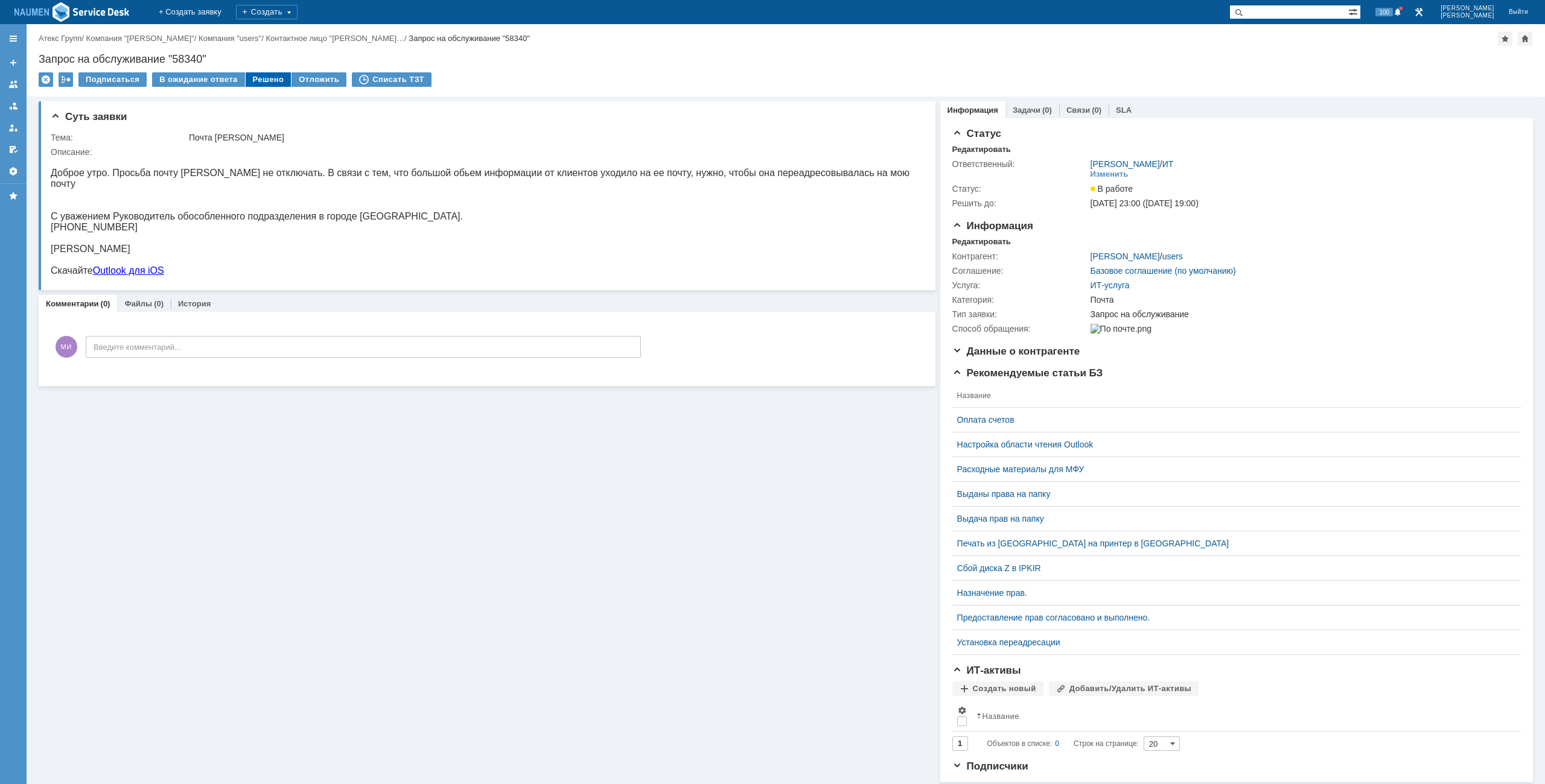
click at [257, 78] on div "Решено" at bounding box center [269, 79] width 46 height 14
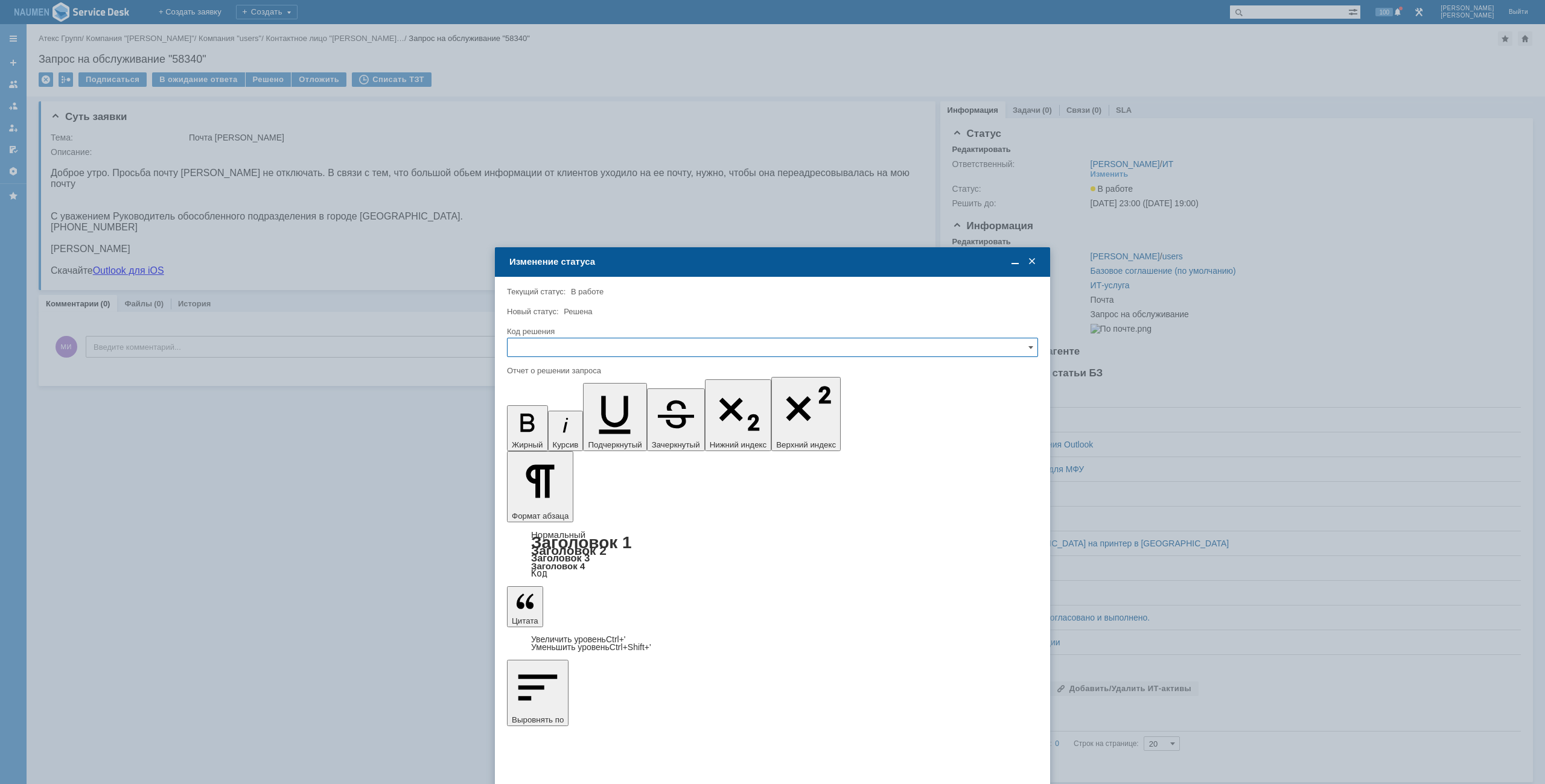
click at [636, 355] on input "text" at bounding box center [773, 347] width 531 height 19
click at [566, 428] on span "Решено" at bounding box center [773, 430] width 516 height 10
type input "Решено"
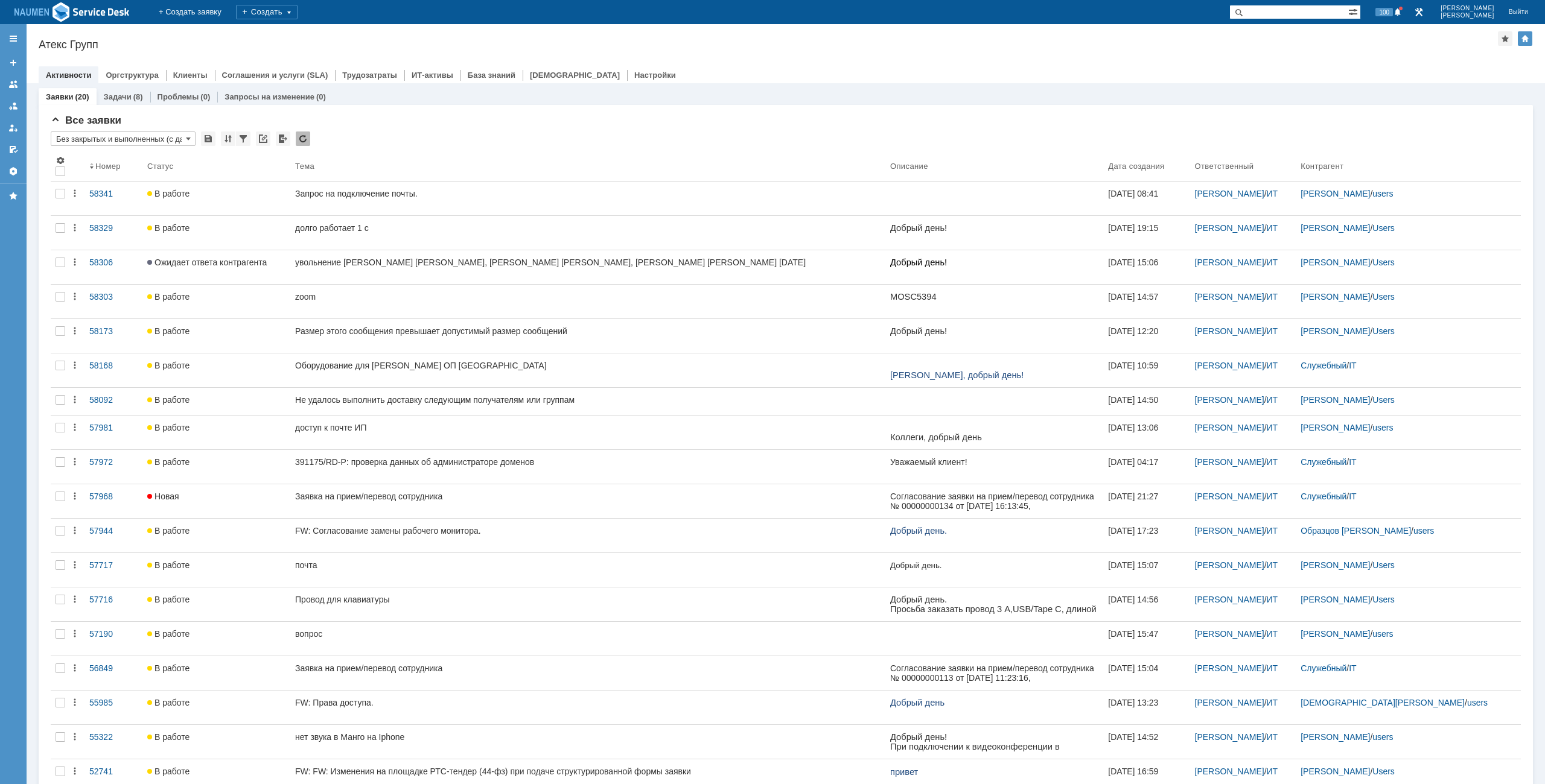
click at [772, 48] on div "Атекс Групп" at bounding box center [768, 45] width 1459 height 12
click at [957, 94] on div "Заявки (20) Задачи (8) Проблемы (0) Запросы на изменение (0)" at bounding box center [786, 96] width 1494 height 17
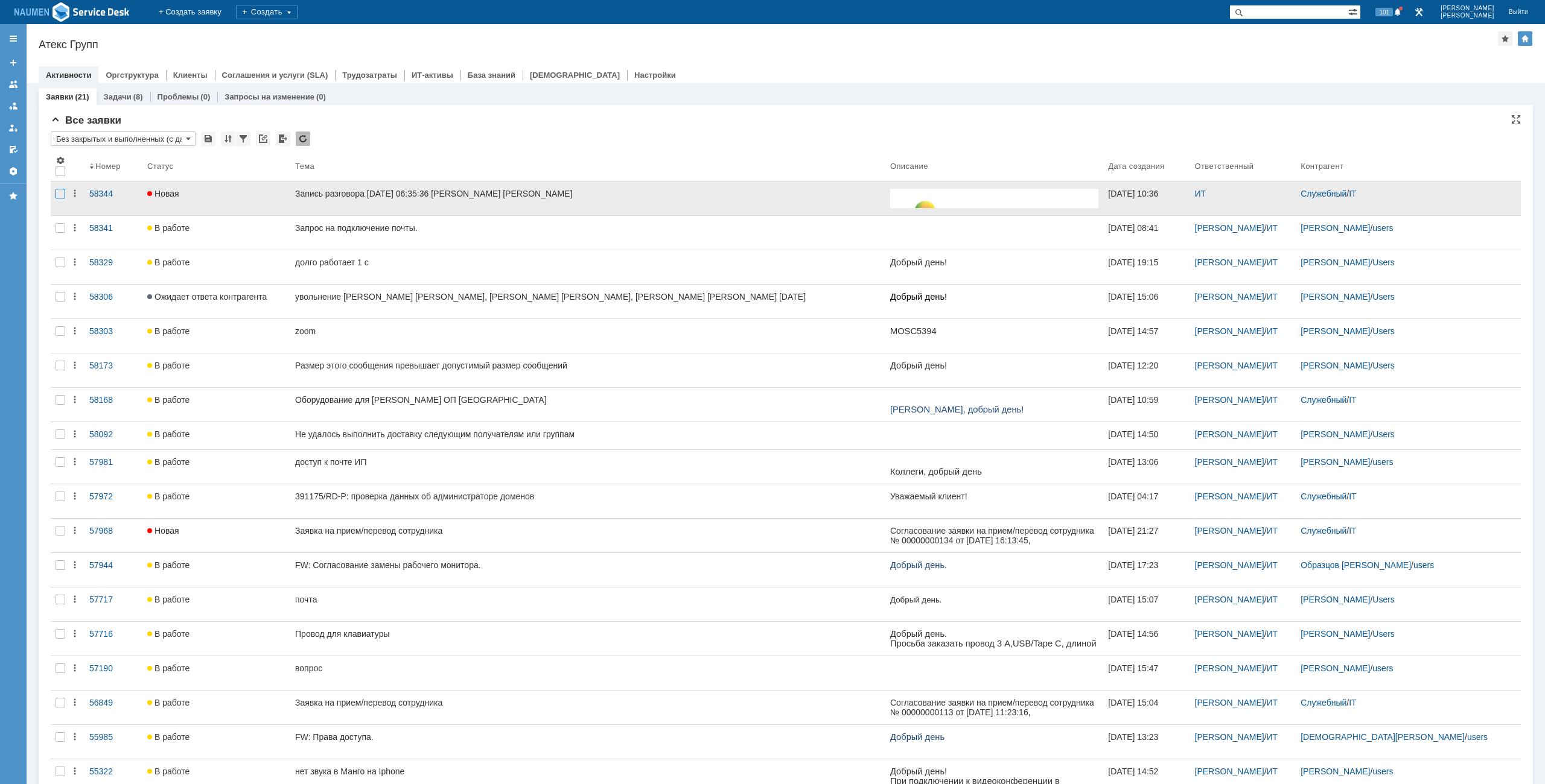
click at [60, 194] on div at bounding box center [61, 194] width 10 height 10
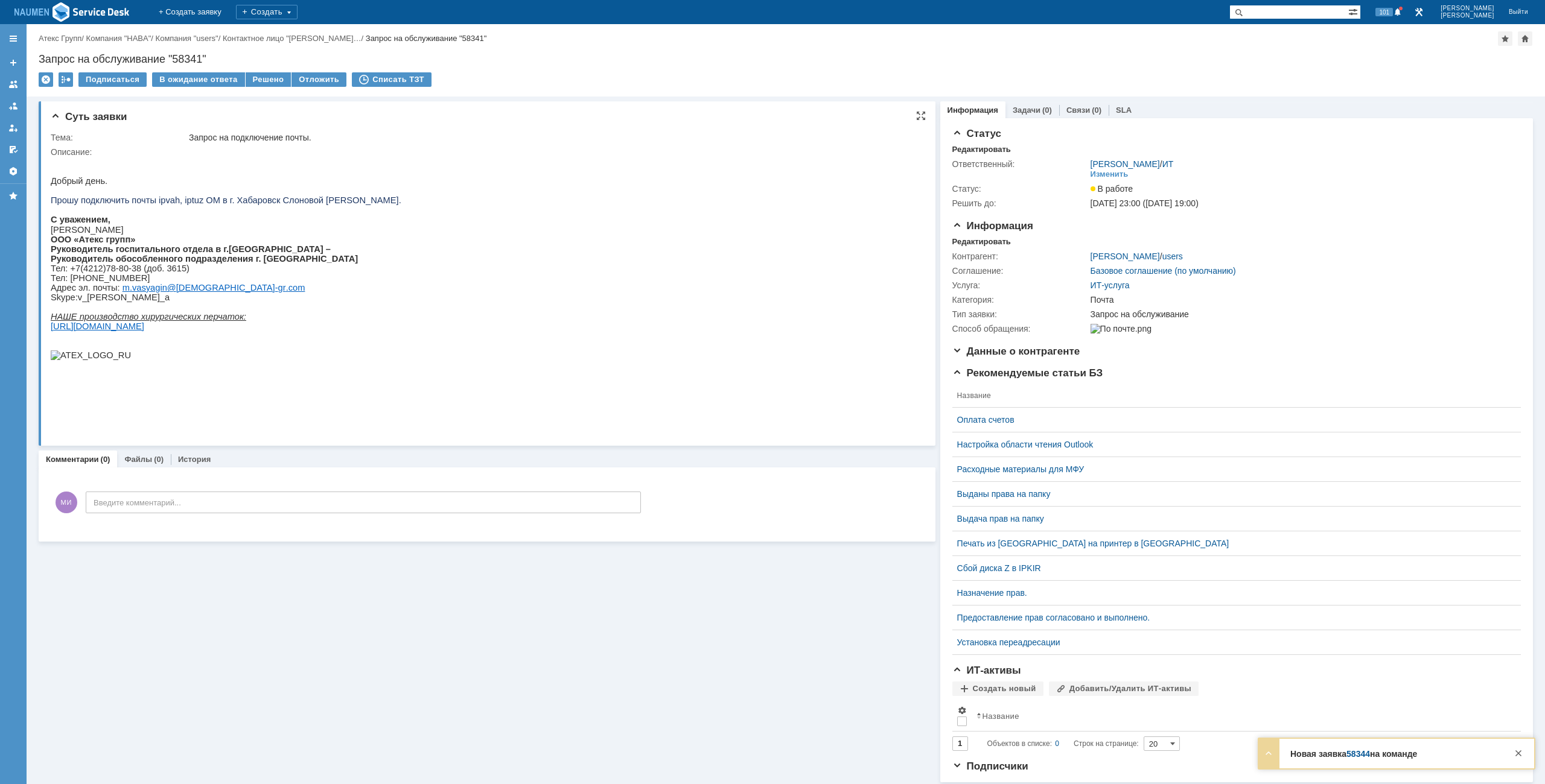
click at [75, 163] on p at bounding box center [226, 162] width 351 height 10
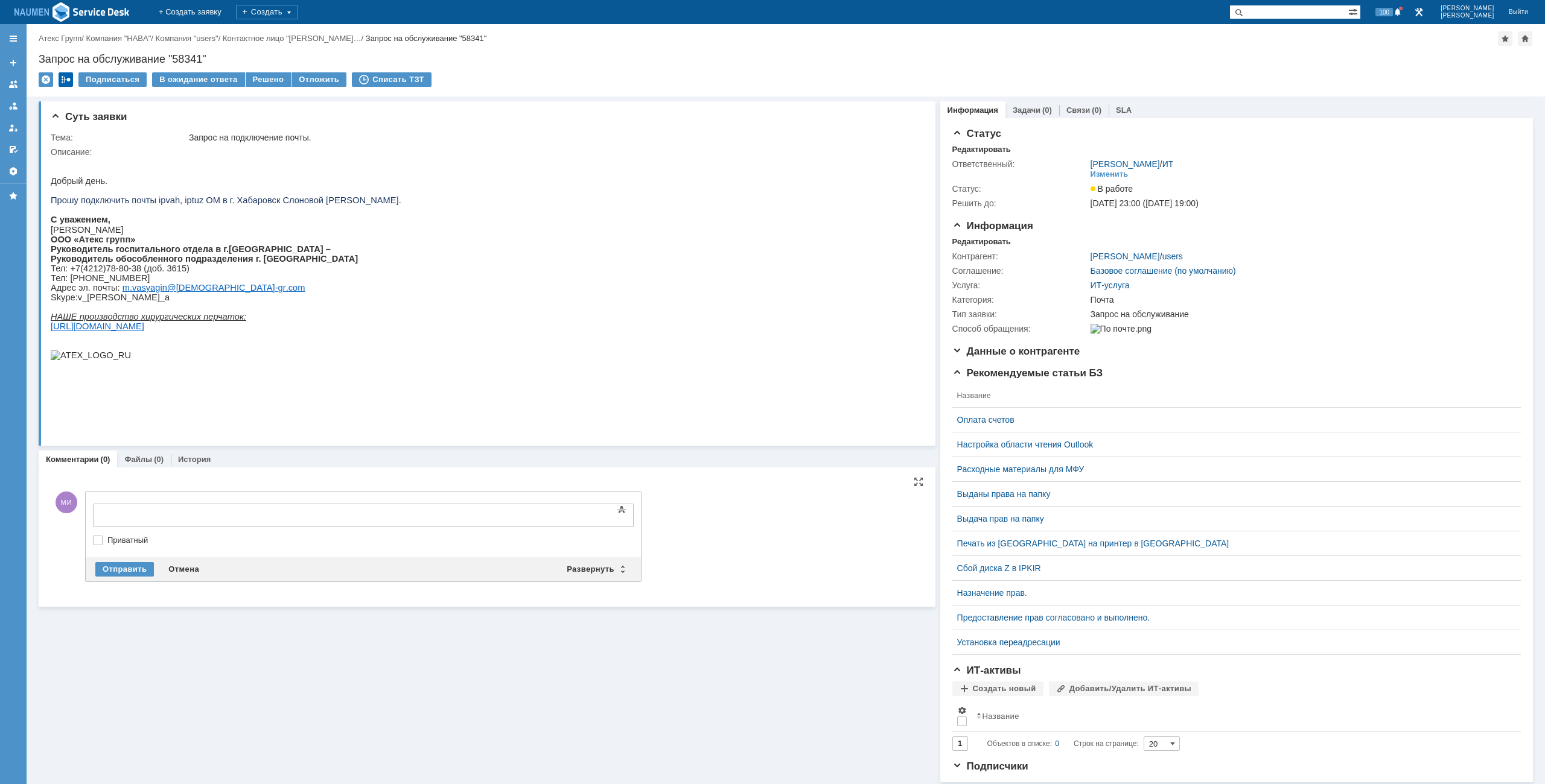
click at [64, 85] on div at bounding box center [65, 79] width 14 height 14
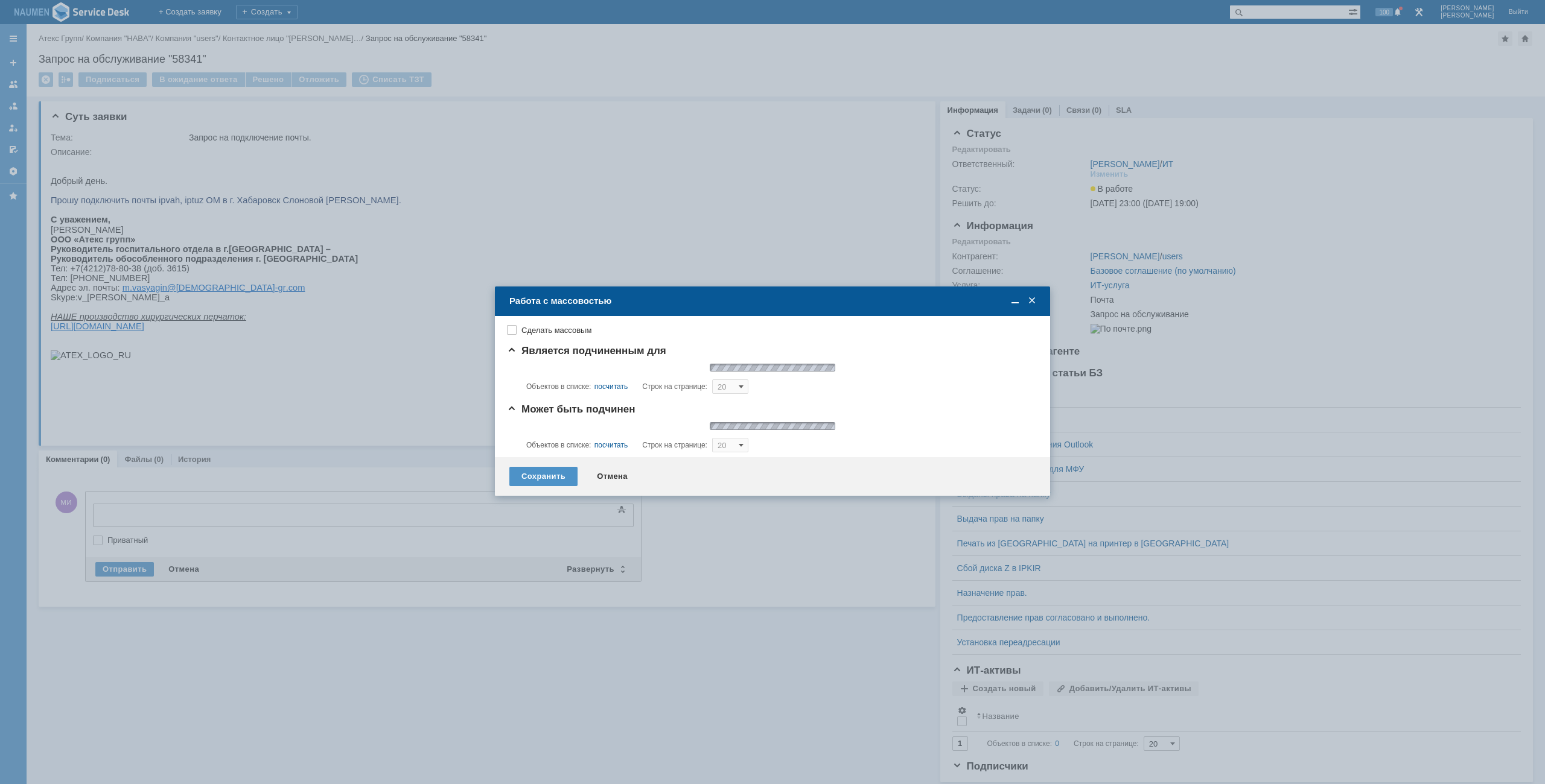
type input "20"
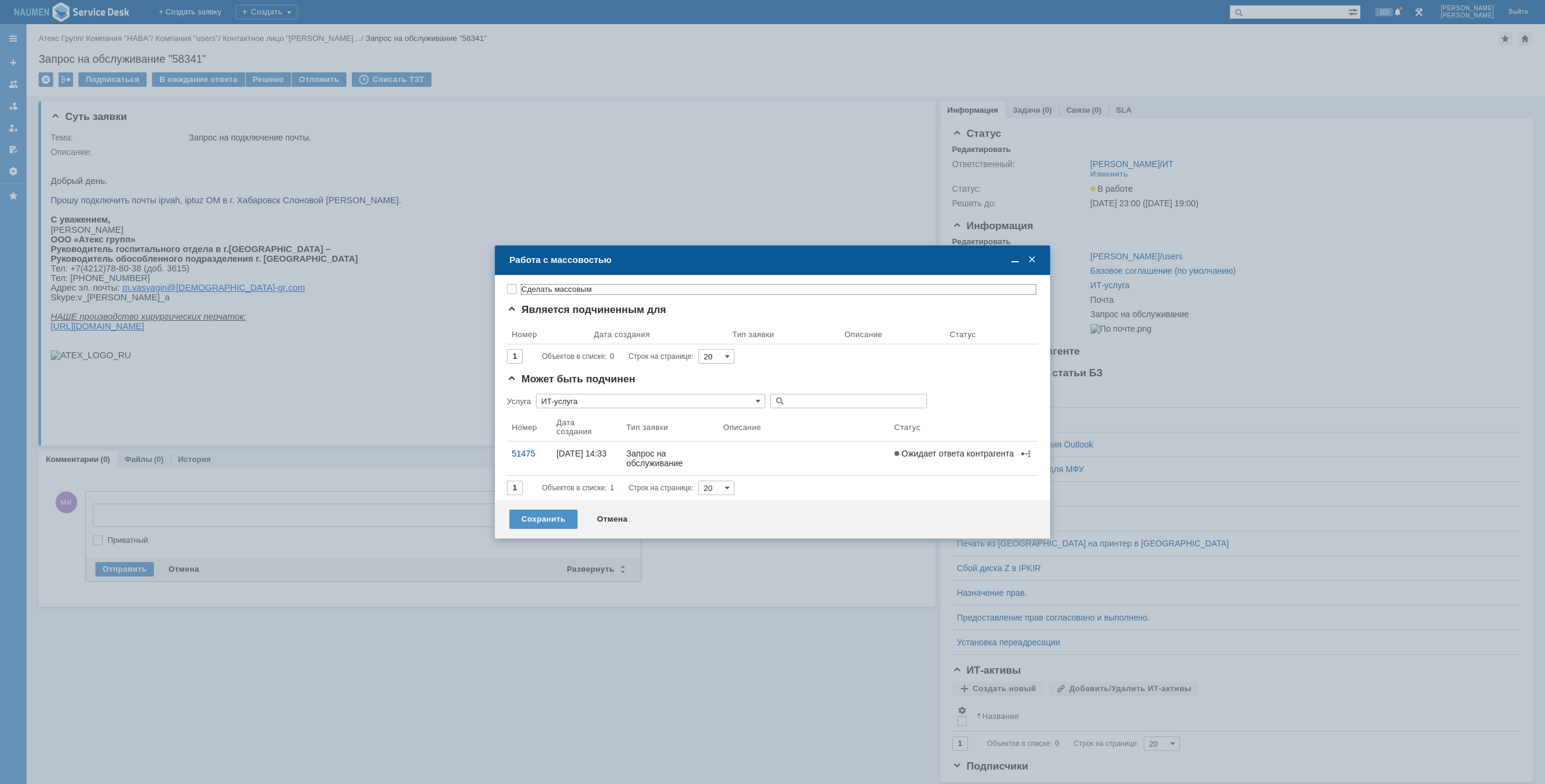
click at [565, 283] on div "Сделать массовым Является подчиненным для Результаты поиска: 1 Объектов в списк…" at bounding box center [773, 387] width 531 height 215
click at [564, 291] on label "Сделать массовым" at bounding box center [778, 290] width 514 height 10
checkbox input "true"
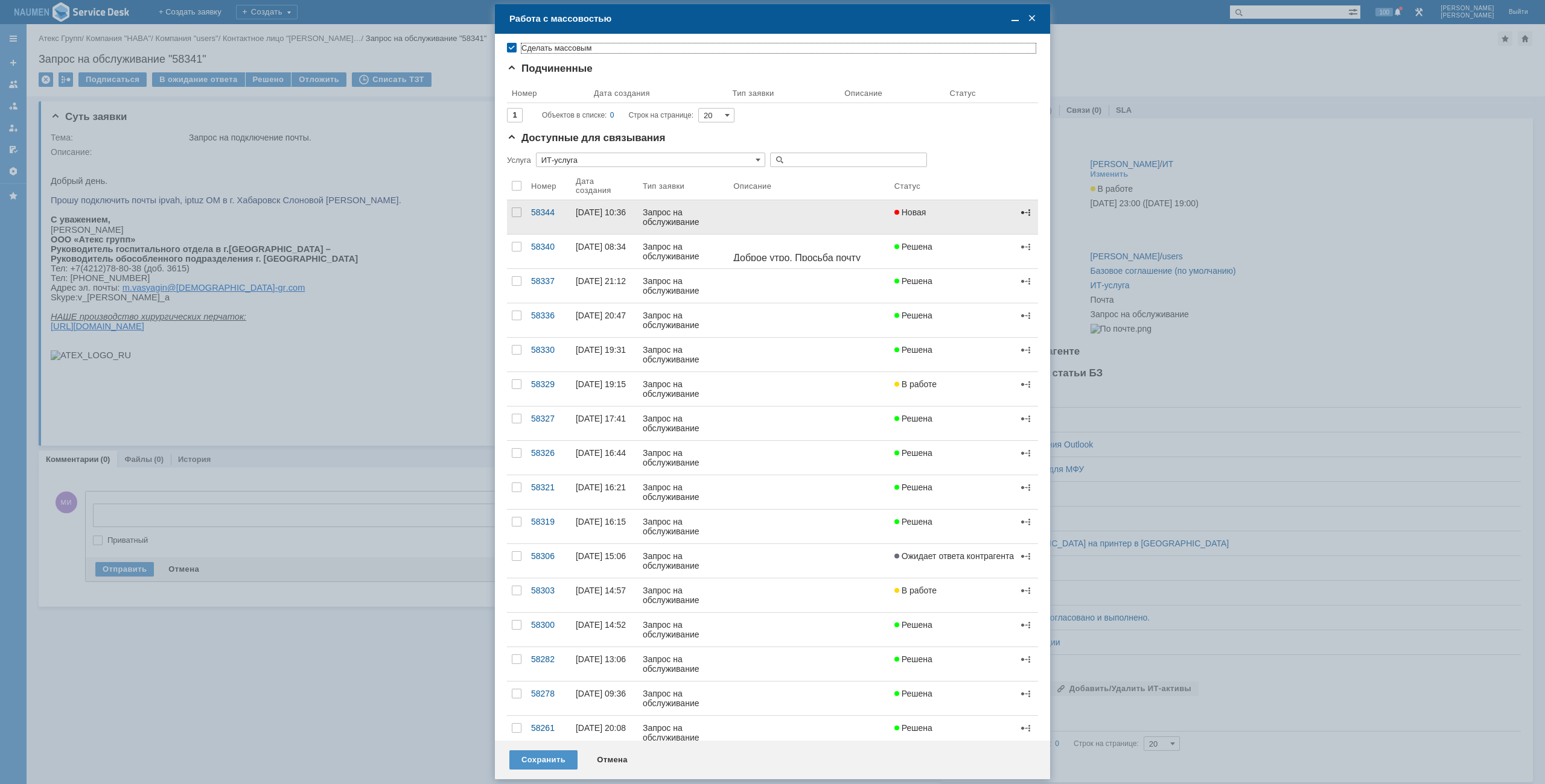
click at [1021, 212] on span at bounding box center [1026, 212] width 10 height 10
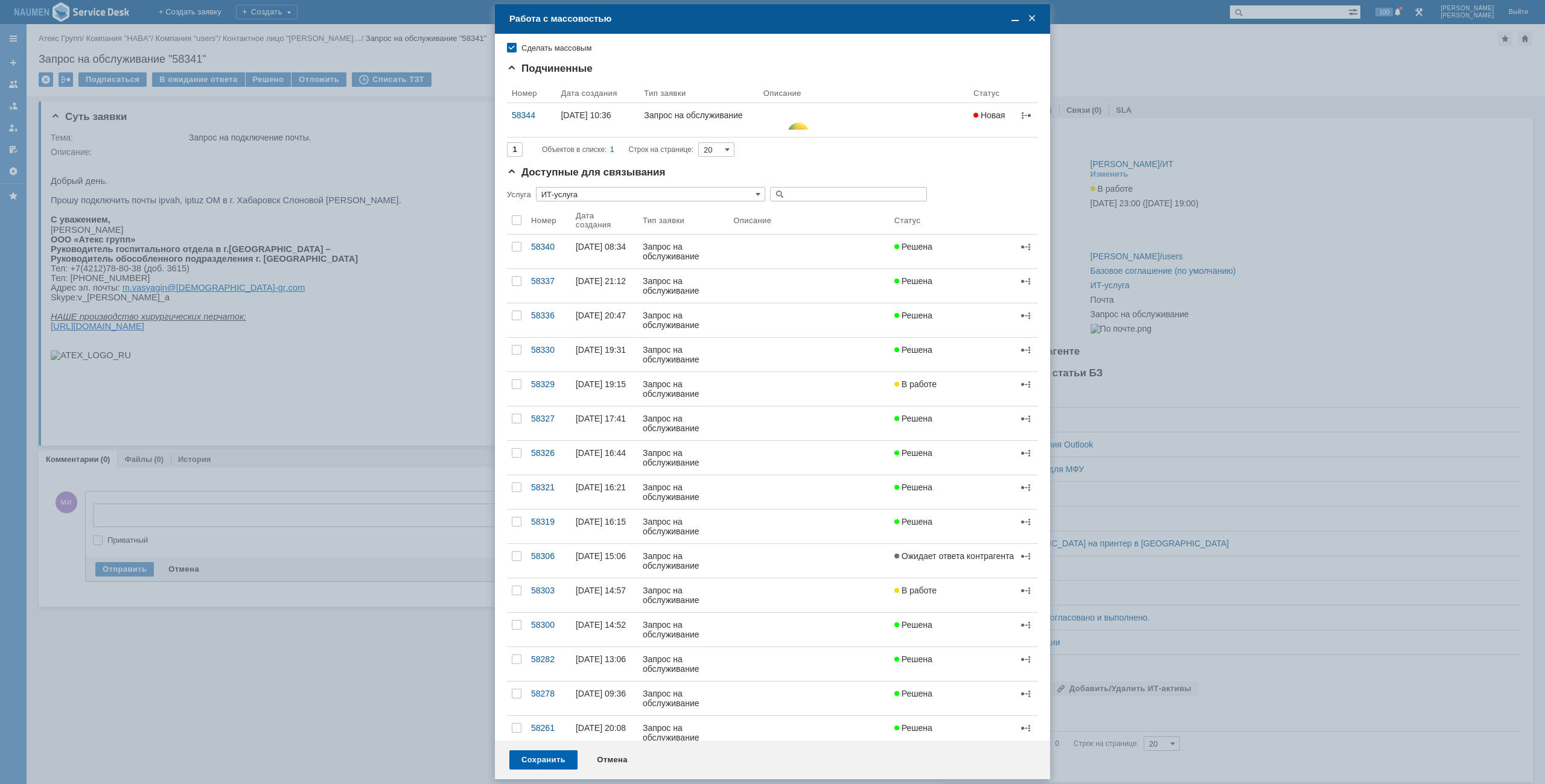
click at [553, 751] on div "Сохранить" at bounding box center [543, 760] width 68 height 19
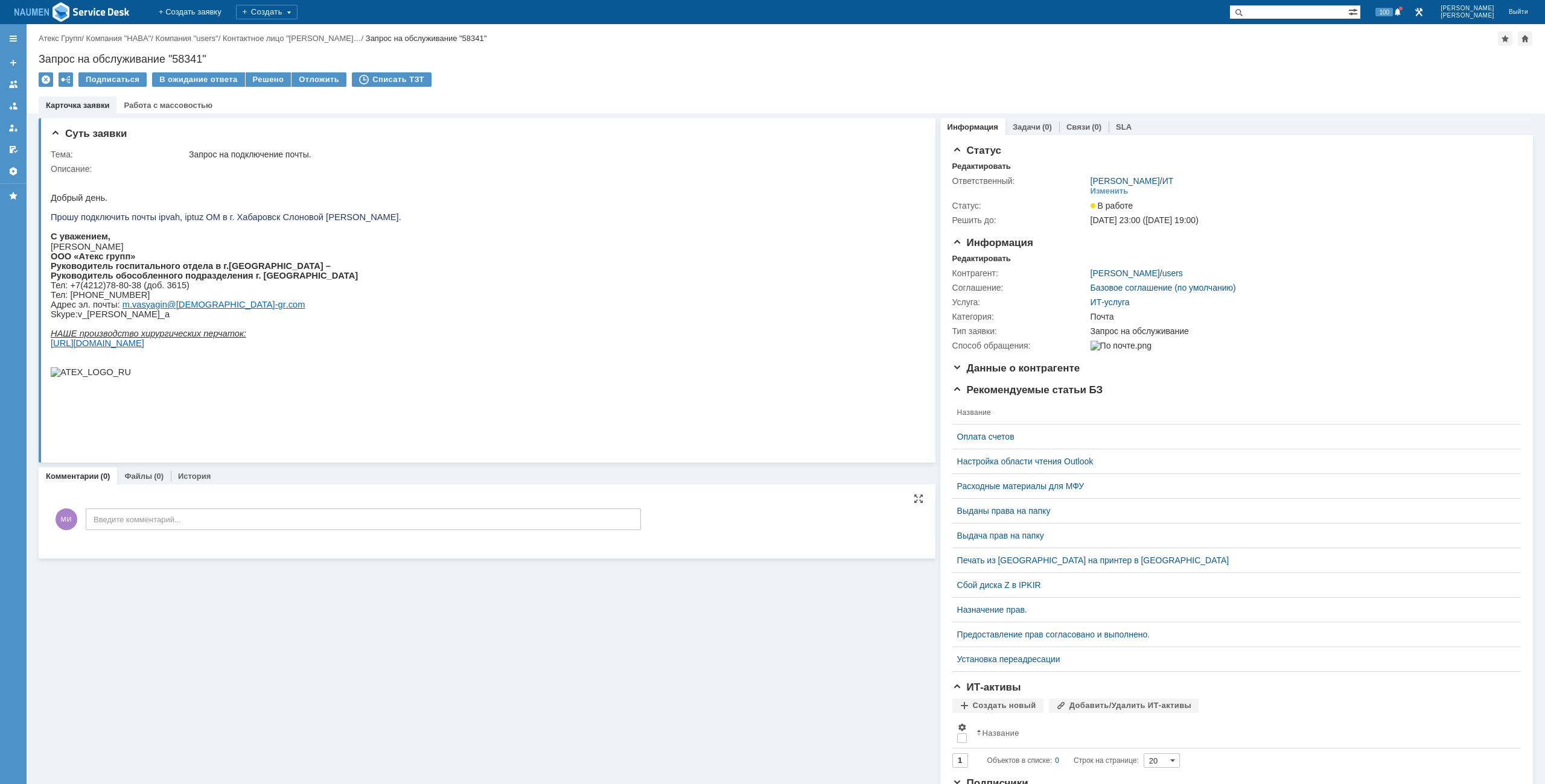
drag, startPoint x: 187, startPoint y: 606, endPoint x: 196, endPoint y: 568, distance: 39.1
click at [187, 606] on div "Суть заявки Тема: Запрос на подключение почты. Описание: Комментарии (0) Файлы …" at bounding box center [487, 456] width 897 height 686
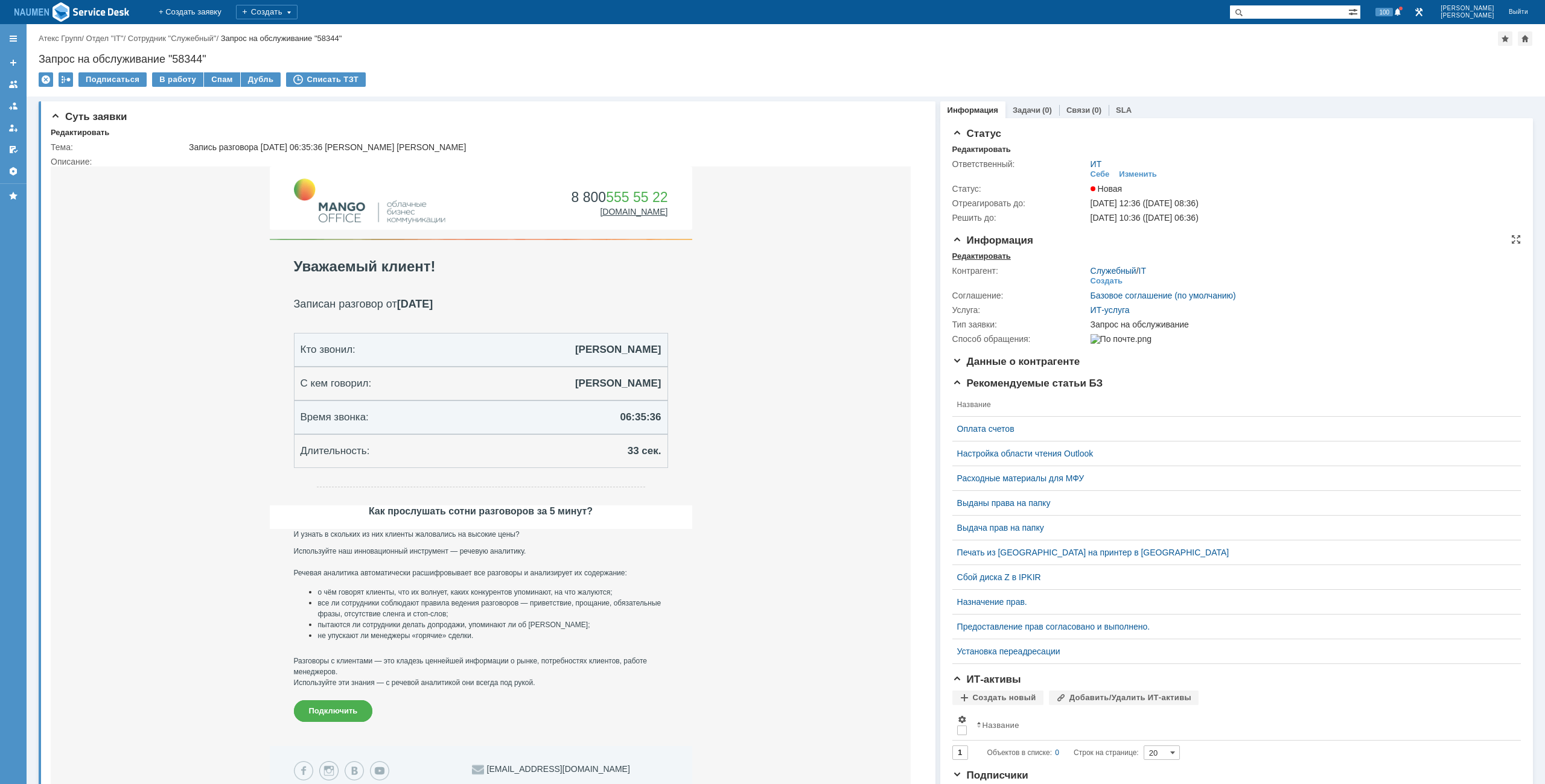
click at [993, 252] on div "Редактировать" at bounding box center [981, 256] width 59 height 10
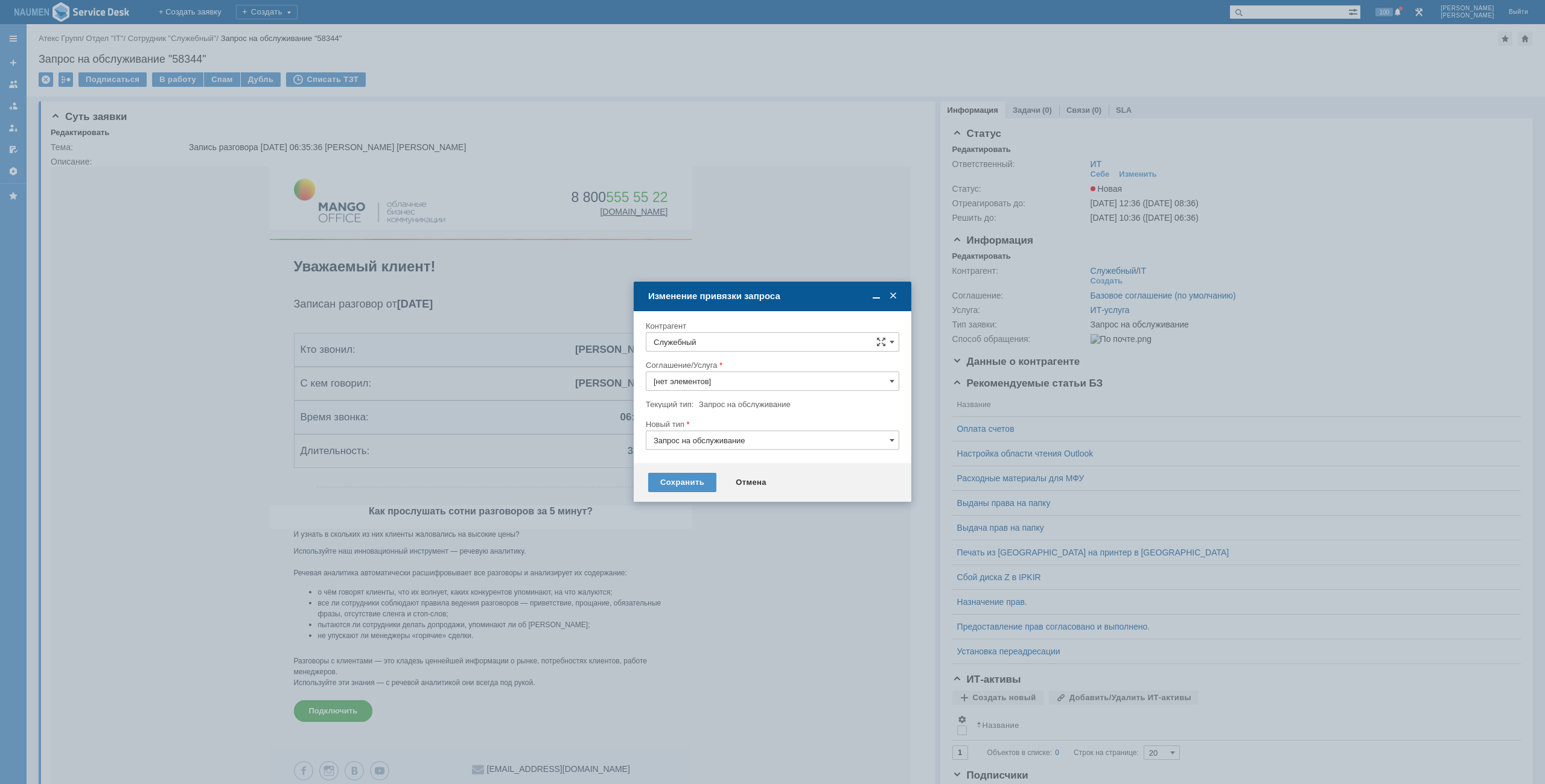
type input "ИТ-услуга"
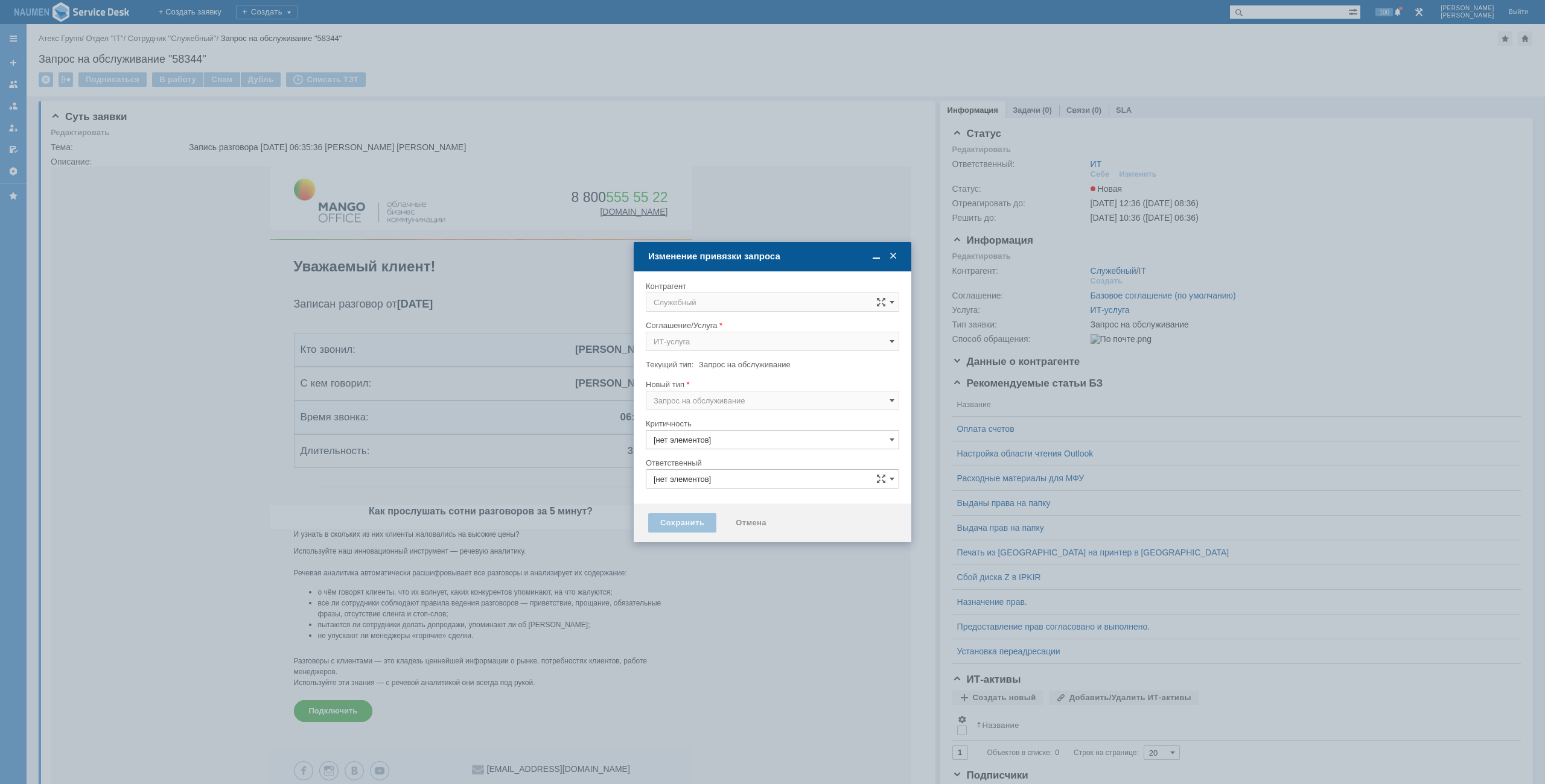
type input "3. Низкая"
type input "ИТ"
type input "[не указано]"
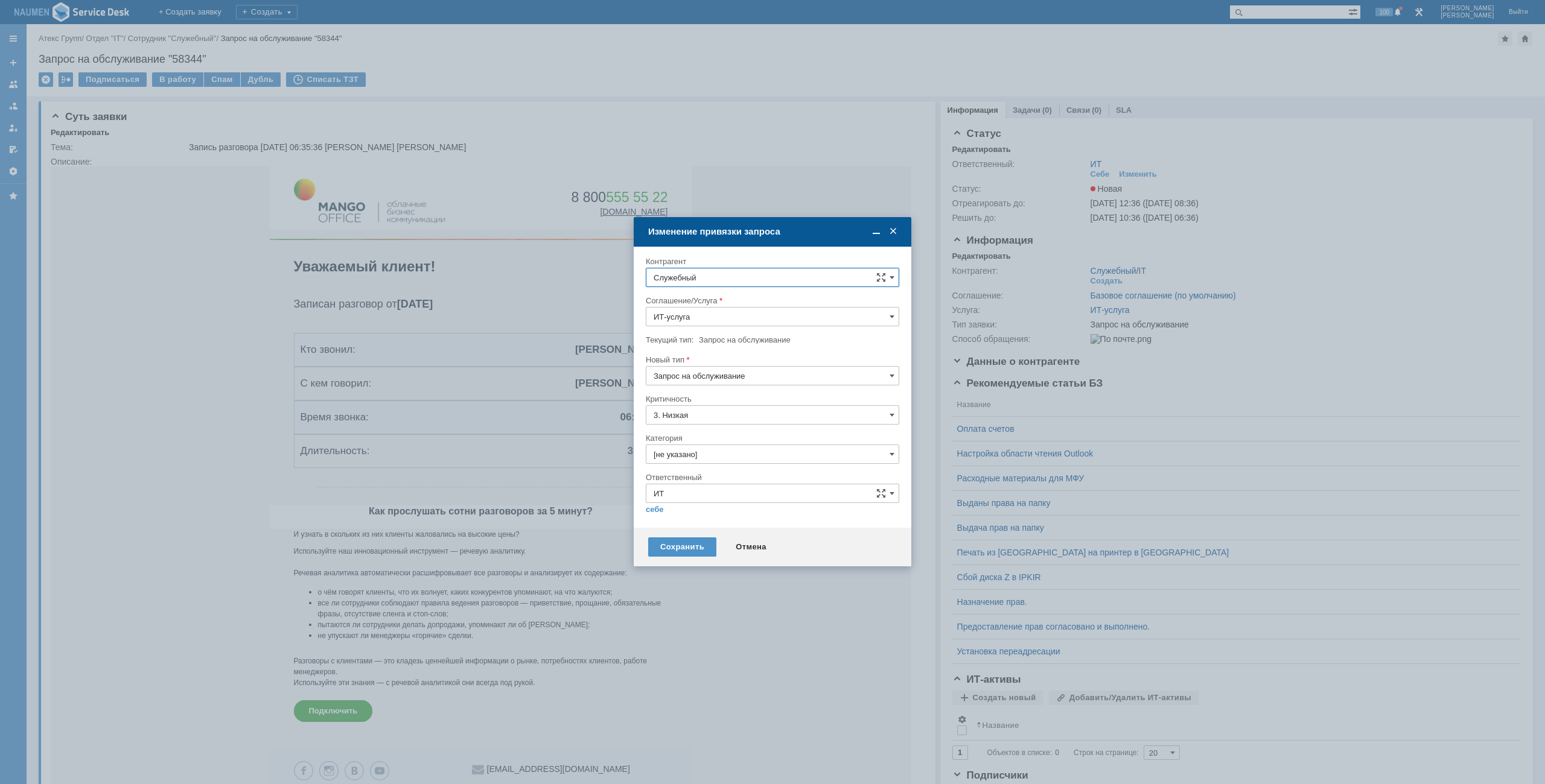
click at [734, 279] on input "Служебный" at bounding box center [773, 277] width 253 height 19
click at [721, 390] on span "[PERSON_NAME]" at bounding box center [729, 387] width 65 height 9
type input "[PERSON_NAME]"
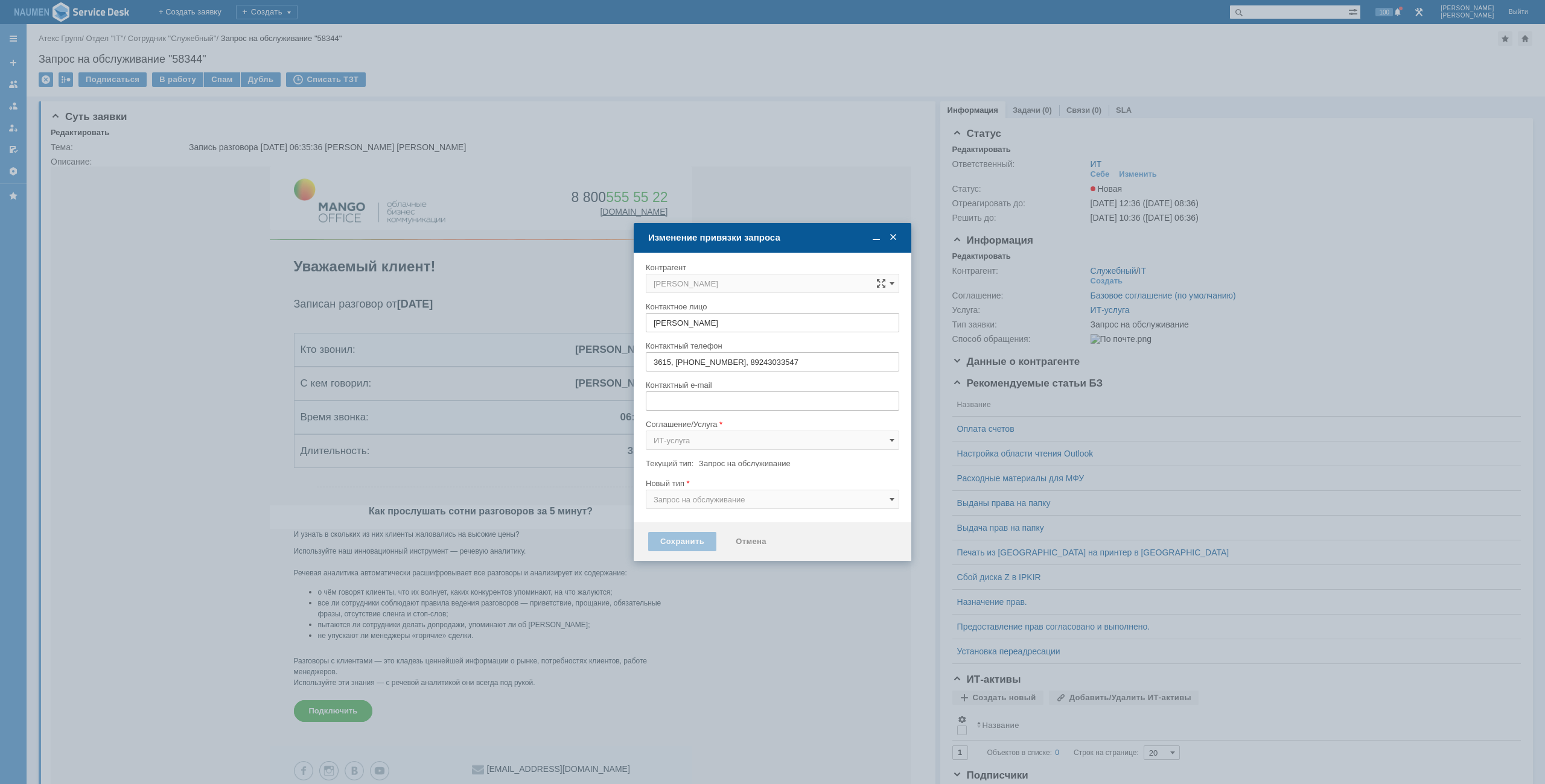
type input "m.vasyagin@atex-gr.com"
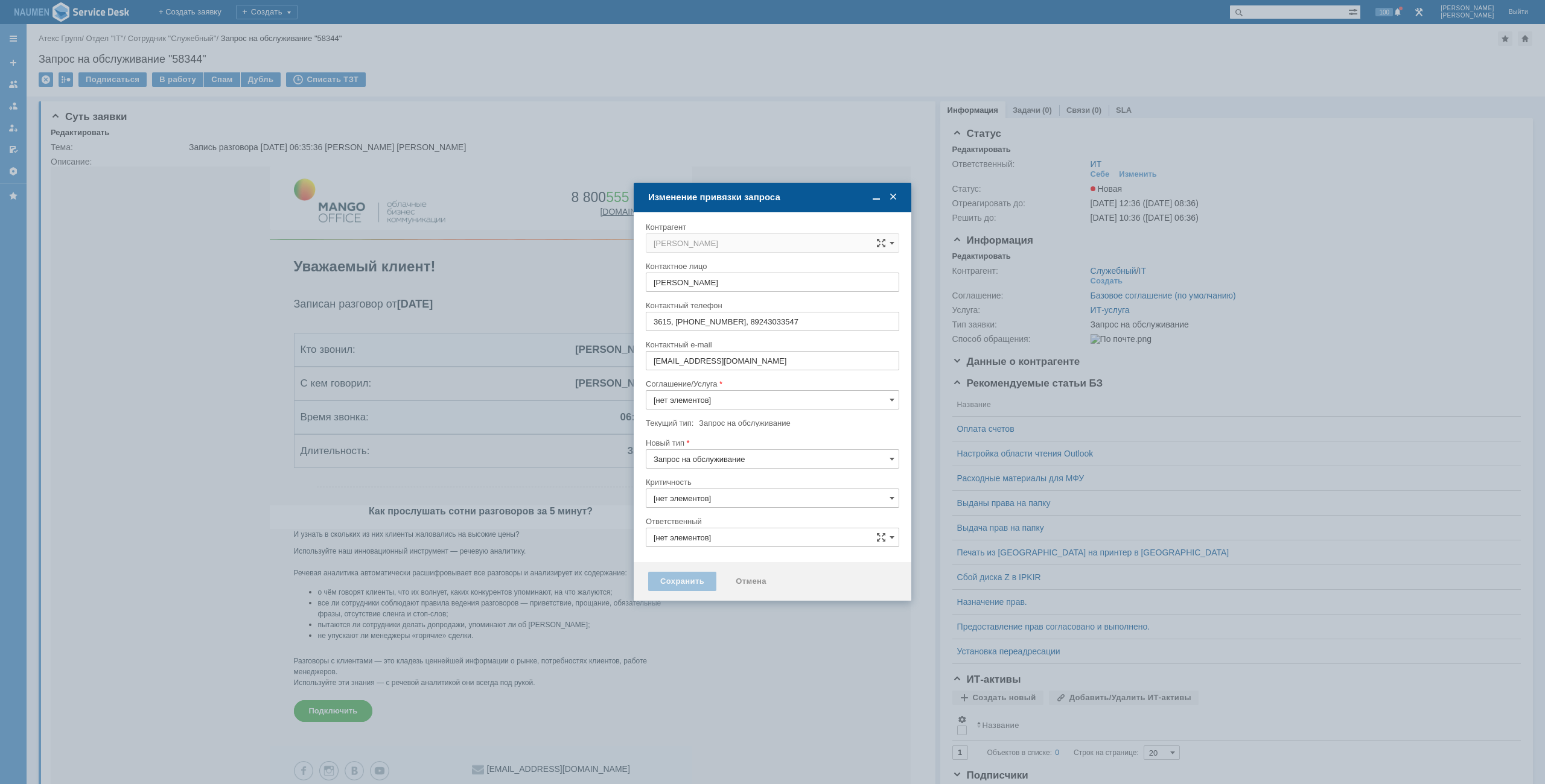
type input "3. Низкая"
type input "ИТ"
type input "[не указано]"
type input "ИТ-услуга"
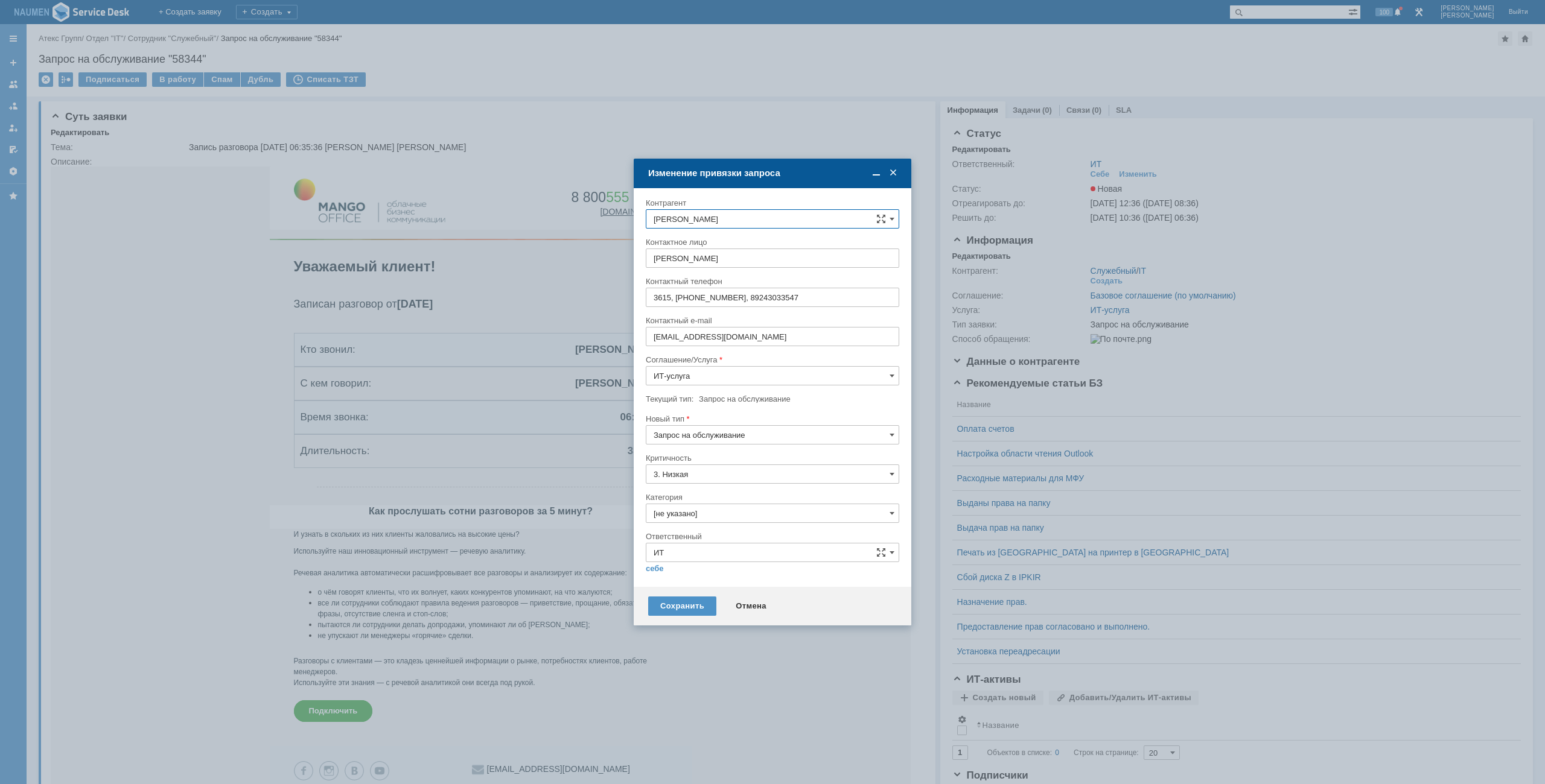
click at [708, 506] on input "[не указано]" at bounding box center [773, 513] width 253 height 19
click at [693, 580] on span "Почта" at bounding box center [772, 582] width 238 height 10
type input "Почта"
click at [656, 568] on link "себе" at bounding box center [655, 569] width 18 height 10
type input "[PERSON_NAME]"
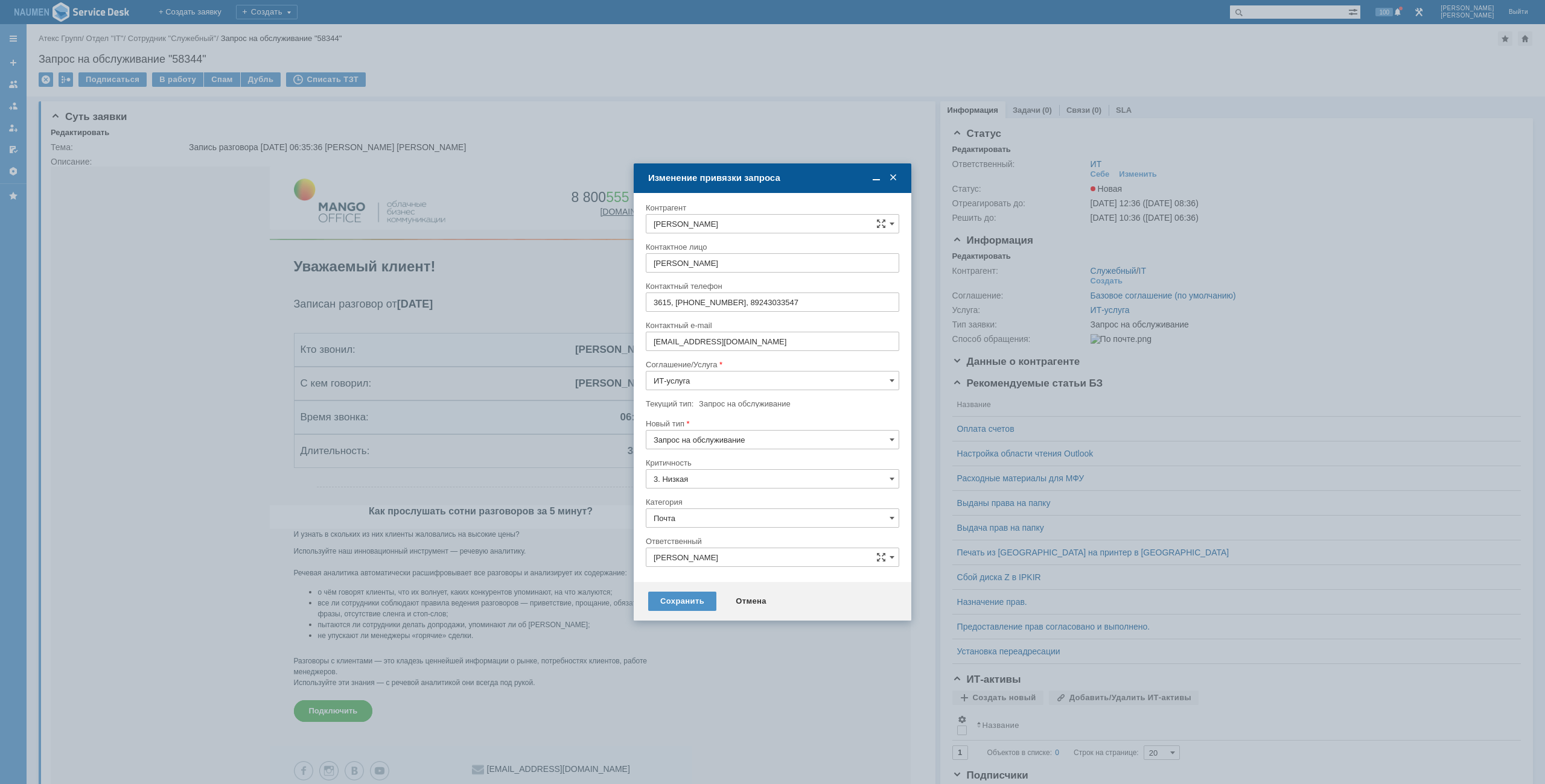
click at [677, 616] on div "Сохранить Отмена" at bounding box center [773, 601] width 278 height 39
click at [677, 604] on div "Сохранить" at bounding box center [682, 601] width 68 height 19
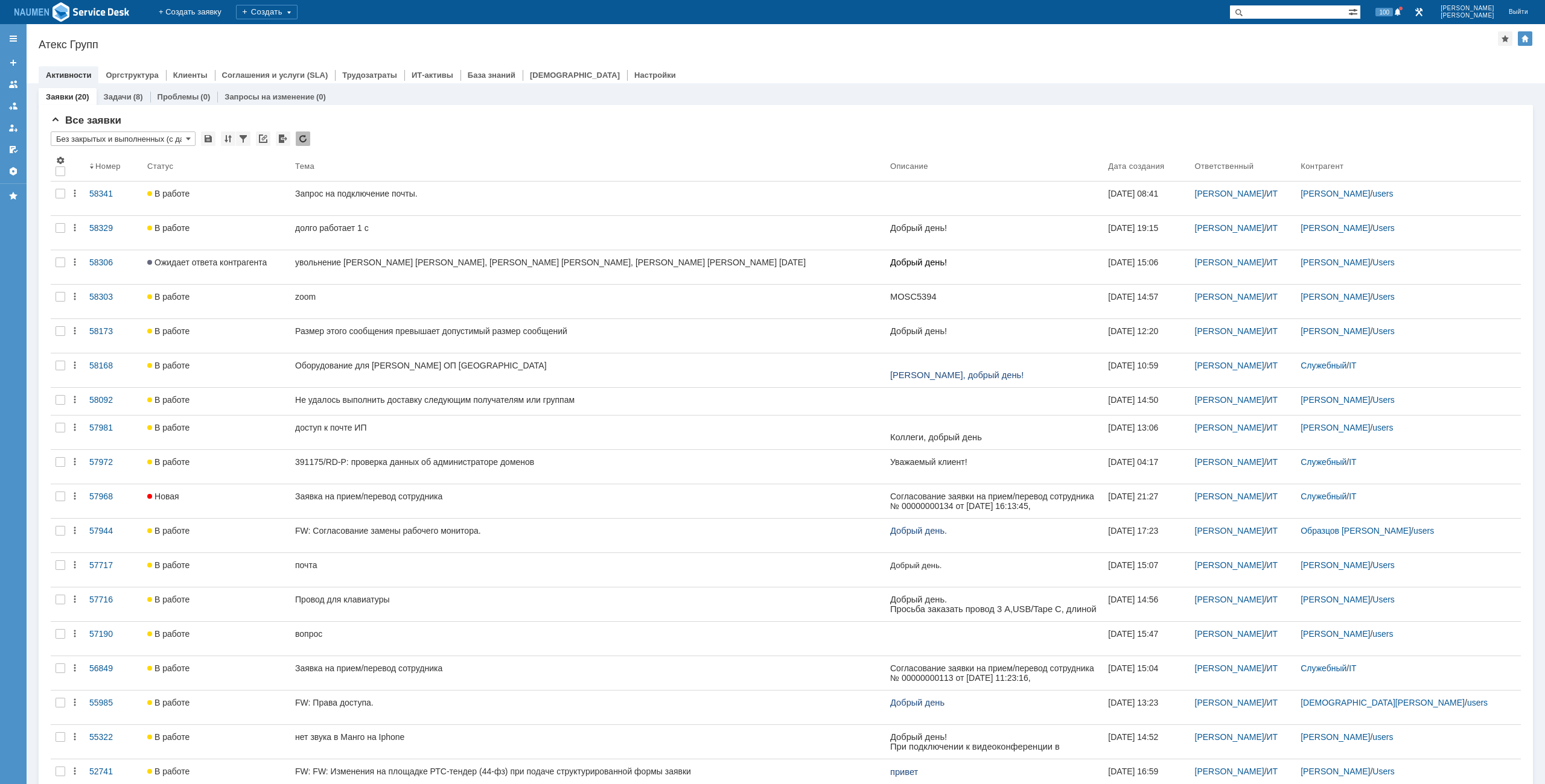
click at [574, 49] on div "Атекс Групп" at bounding box center [768, 45] width 1459 height 12
click at [718, 74] on div "Активности Оргструктура Клиенты Соглашения и услуги (SLA) Трудозатраты ИТ-актив…" at bounding box center [786, 74] width 1494 height 17
